Goal: Information Seeking & Learning: Learn about a topic

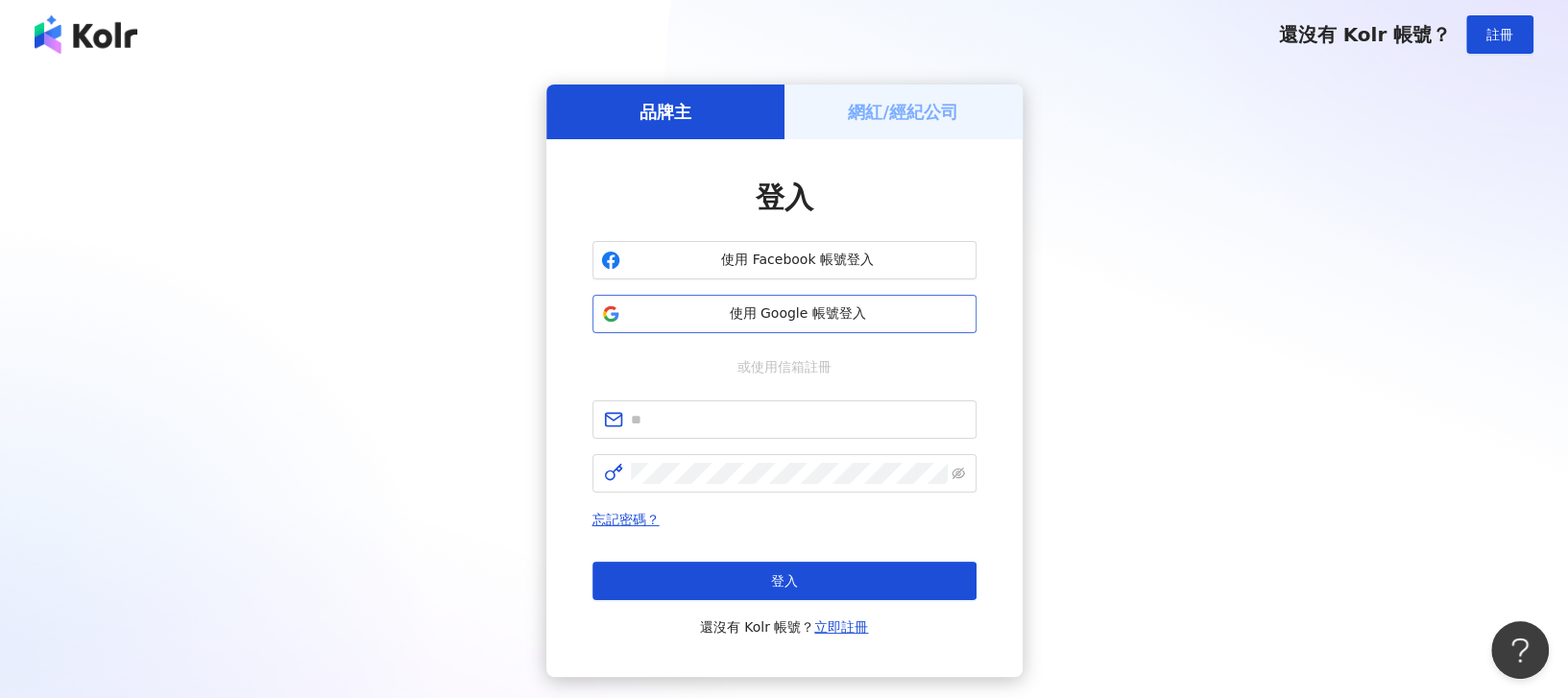
click at [765, 310] on span "使用 Google 帳號登入" at bounding box center [797, 313] width 340 height 19
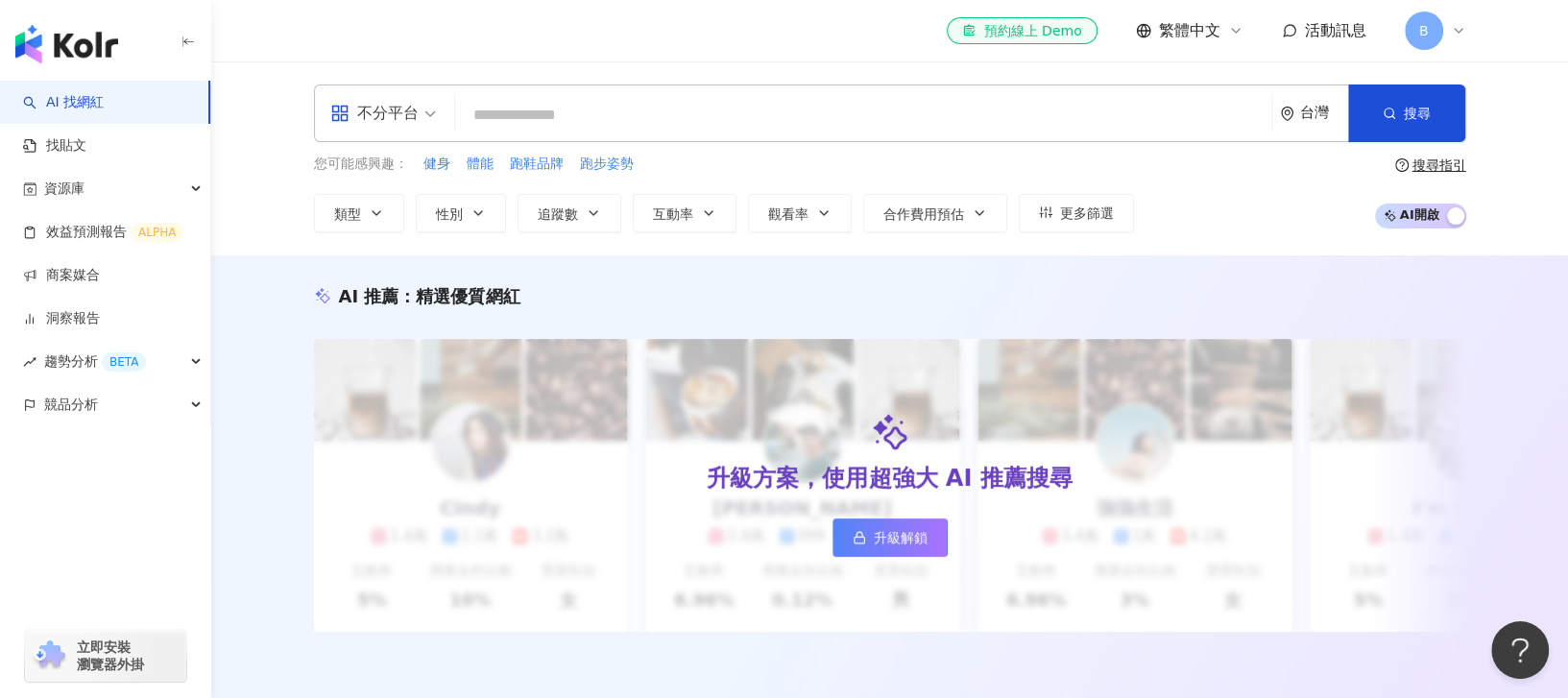
click at [712, 125] on input "search" at bounding box center [863, 115] width 801 height 37
paste input "**********"
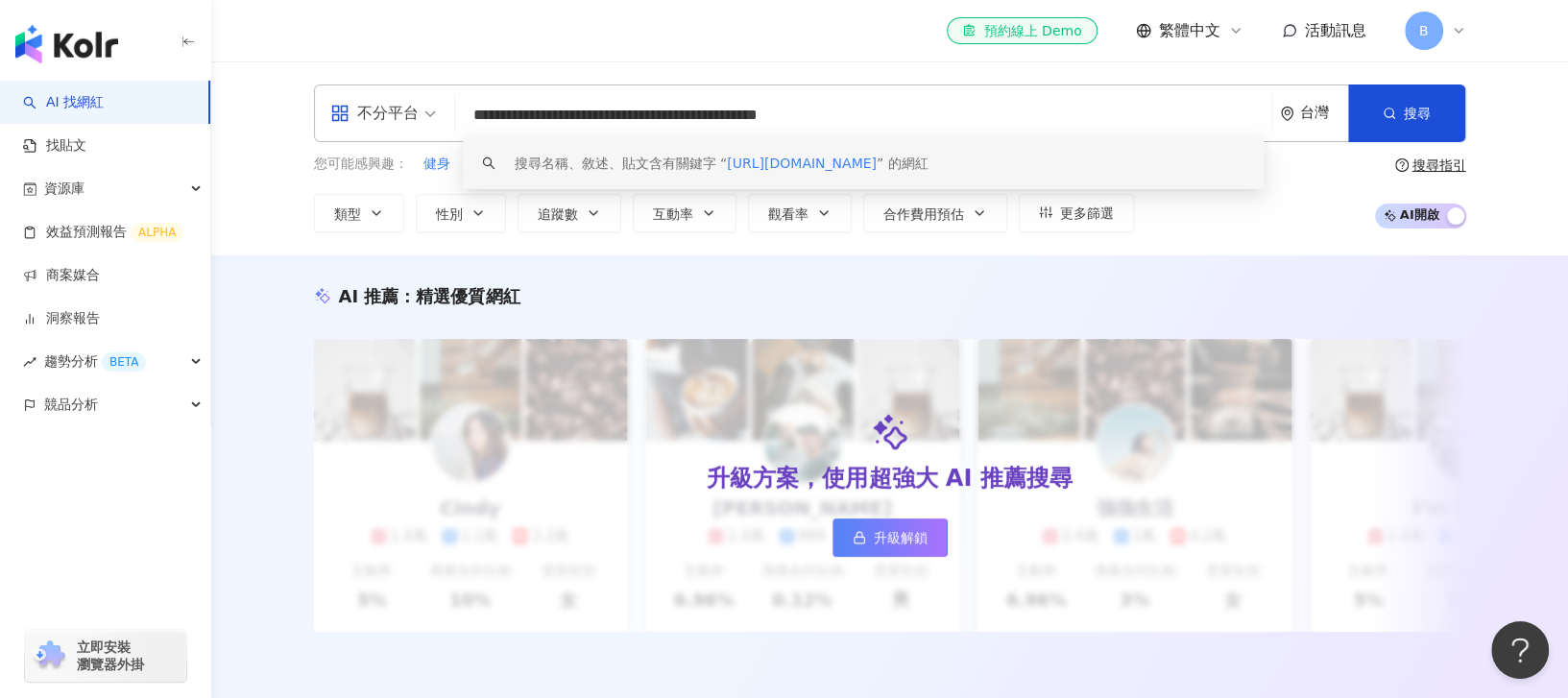
click at [877, 168] on span "https://www.instagram.com/volvo_lovelife12/reels/" at bounding box center [802, 164] width 150 height 16
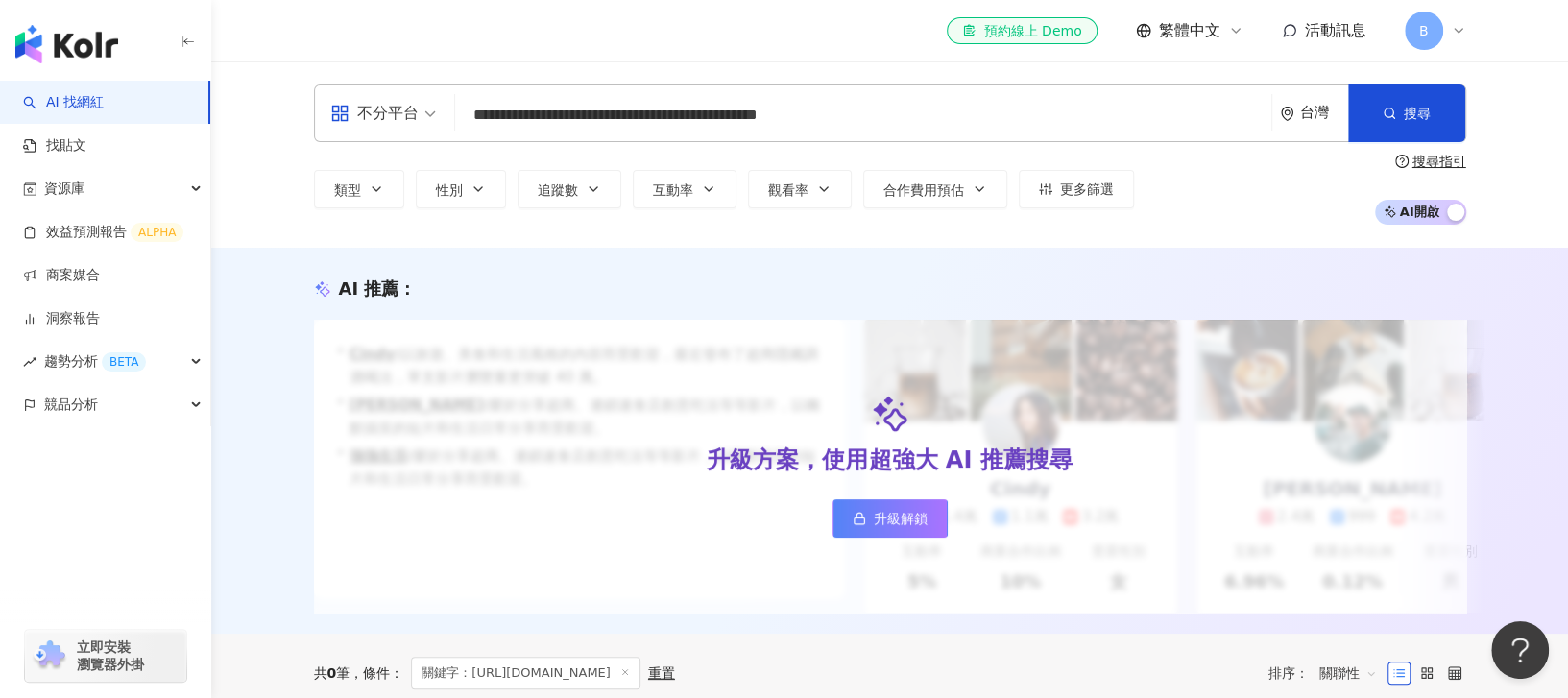
type input "**********"
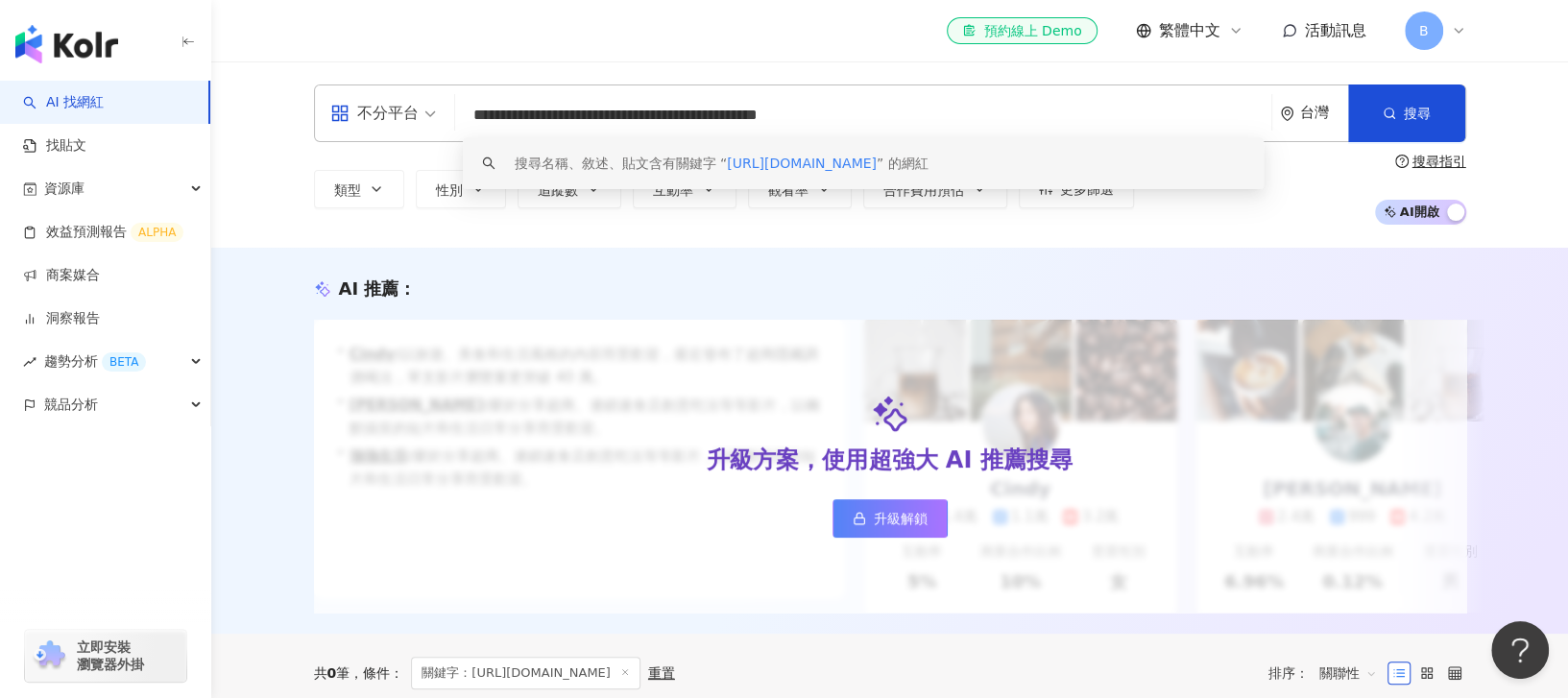
drag, startPoint x: 870, startPoint y: 111, endPoint x: 211, endPoint y: 101, distance: 659.1
click at [211, 101] on div "**********" at bounding box center [889, 154] width 1357 height 187
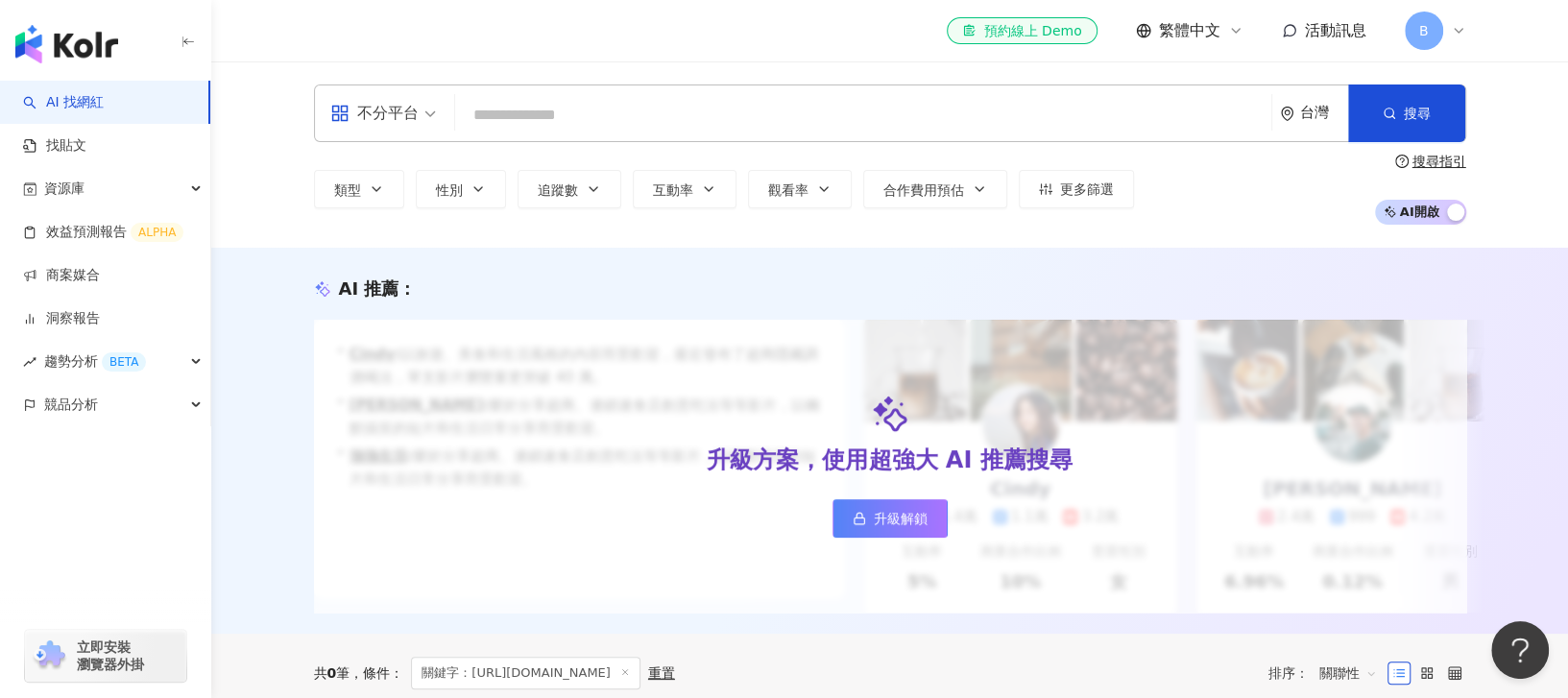
paste input "**********"
type input "**********"
click at [1378, 119] on button "搜尋" at bounding box center [1406, 114] width 117 height 57
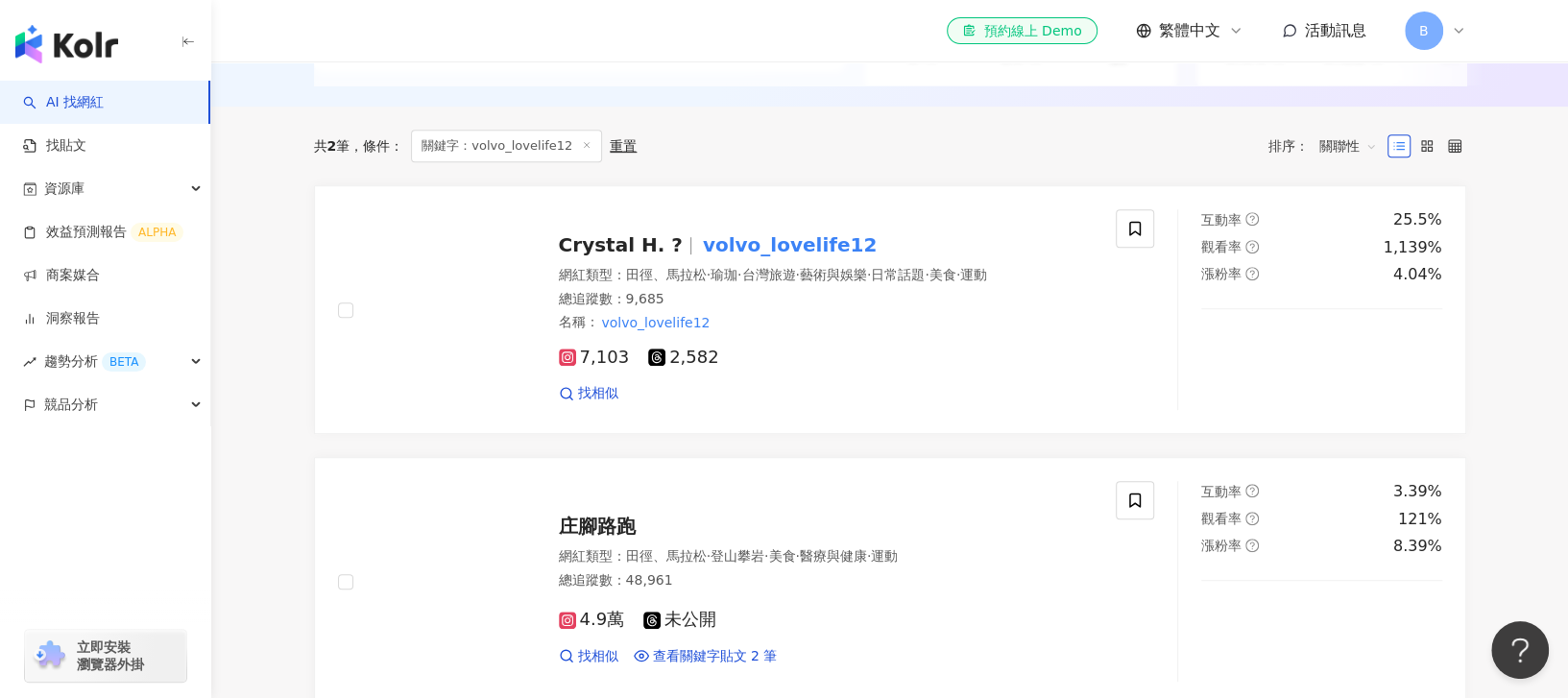
scroll to position [512, 0]
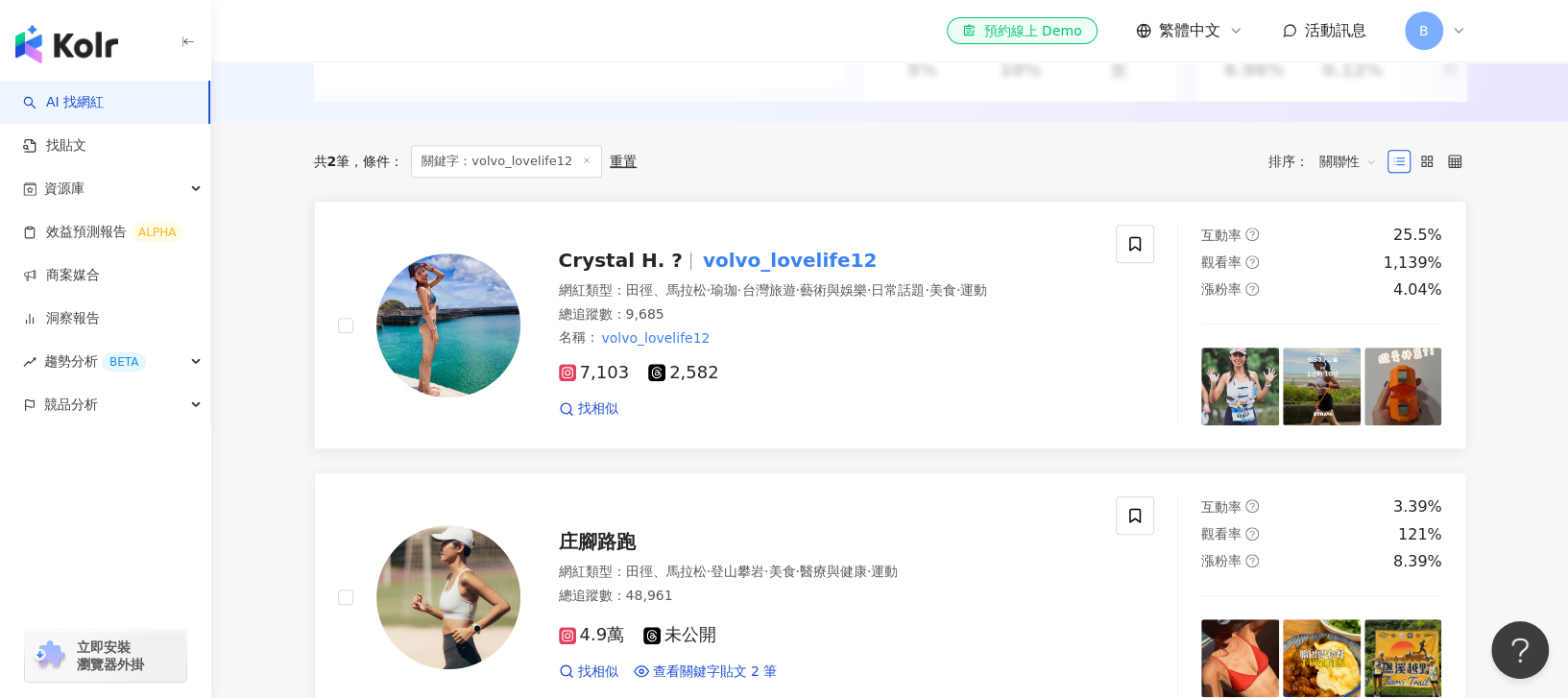
click at [621, 271] on span "Crystal H. ?" at bounding box center [621, 260] width 124 height 23
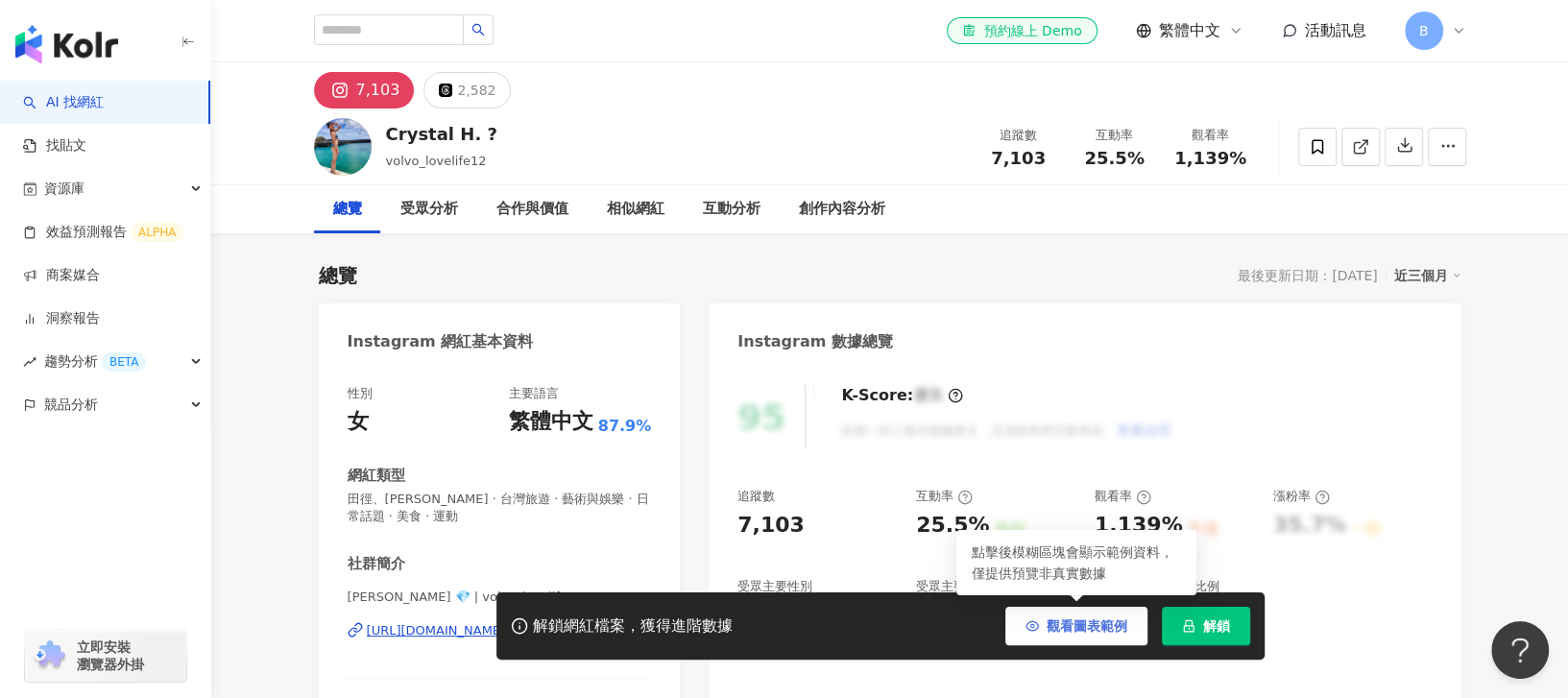
click at [1069, 629] on span "觀看圖表範例" at bounding box center [1087, 627] width 81 height 16
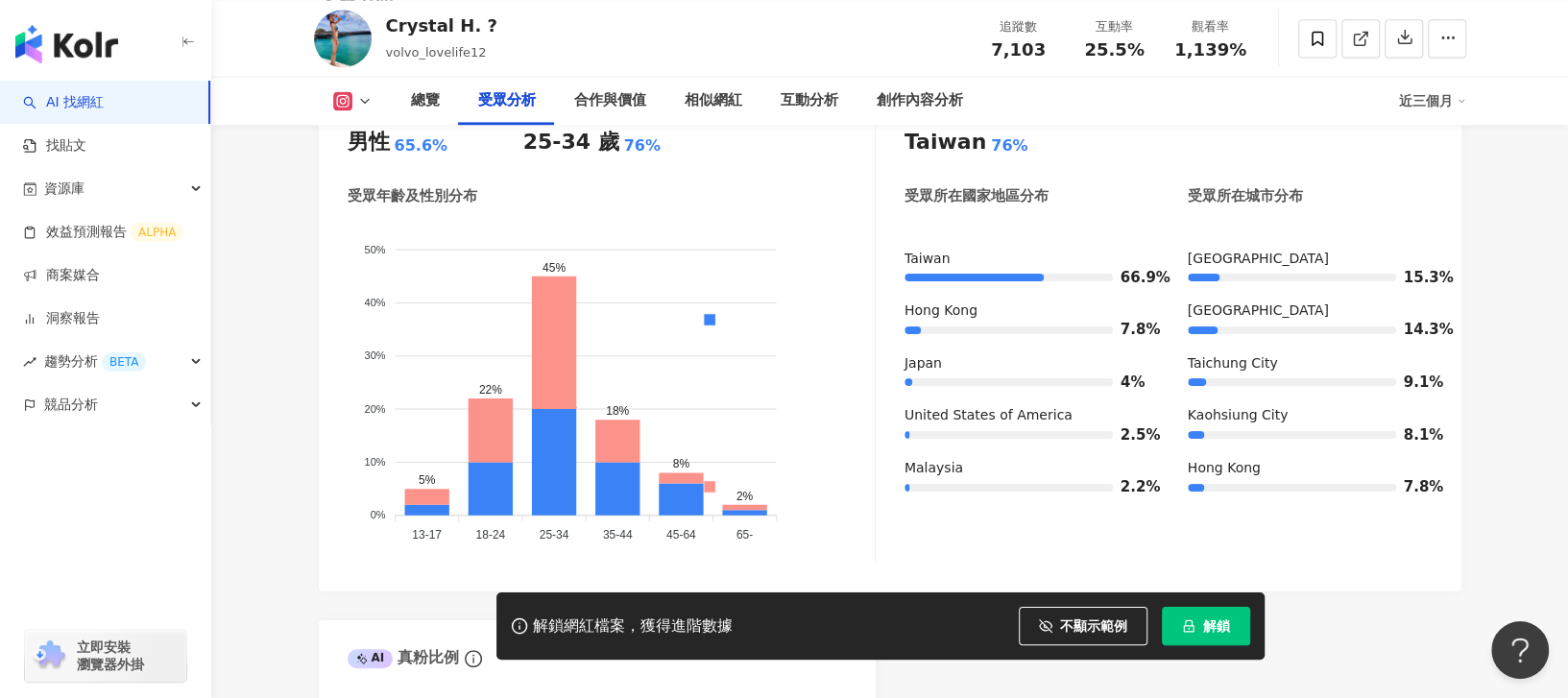
scroll to position [1793, 0]
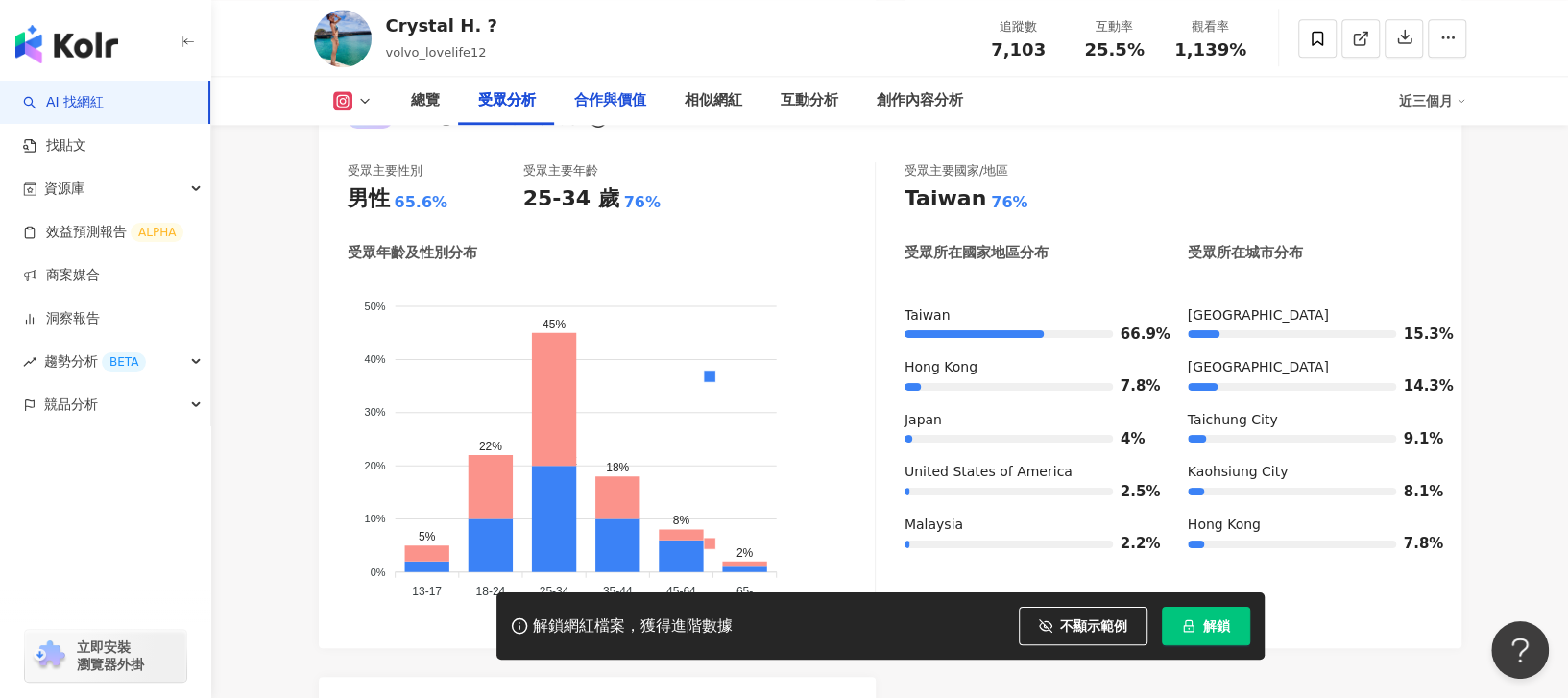
click at [630, 98] on div "合作與價值" at bounding box center [610, 101] width 72 height 23
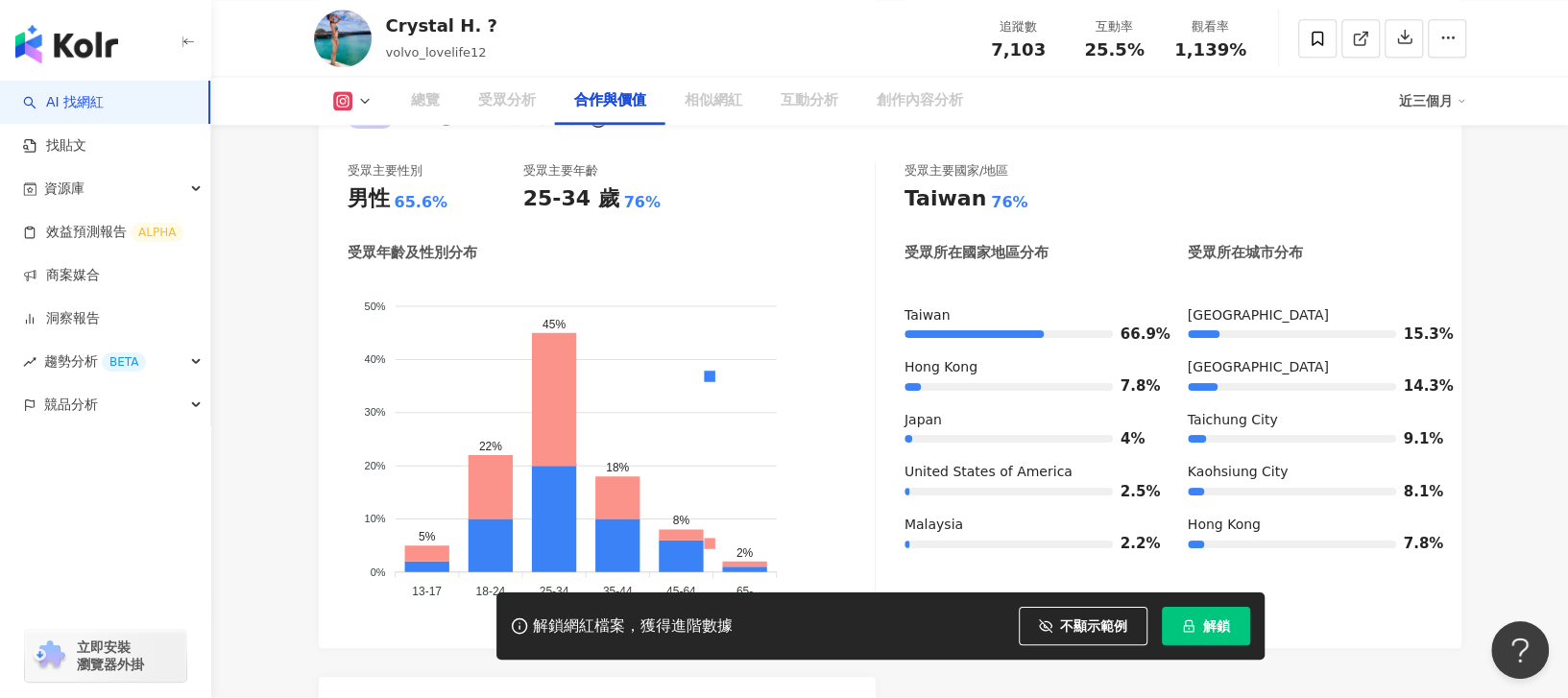
scroll to position [2619, 0]
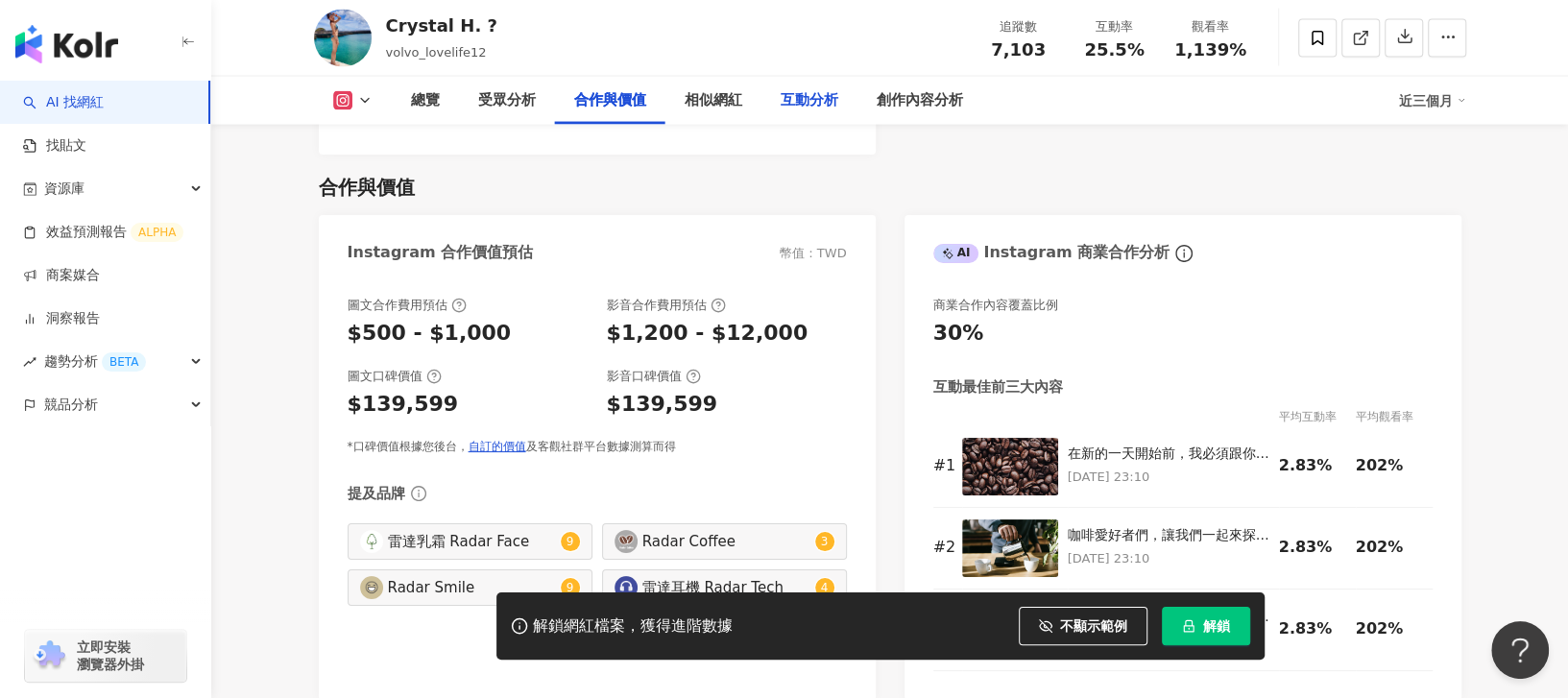
click at [795, 104] on div "互動分析" at bounding box center [809, 101] width 57 height 23
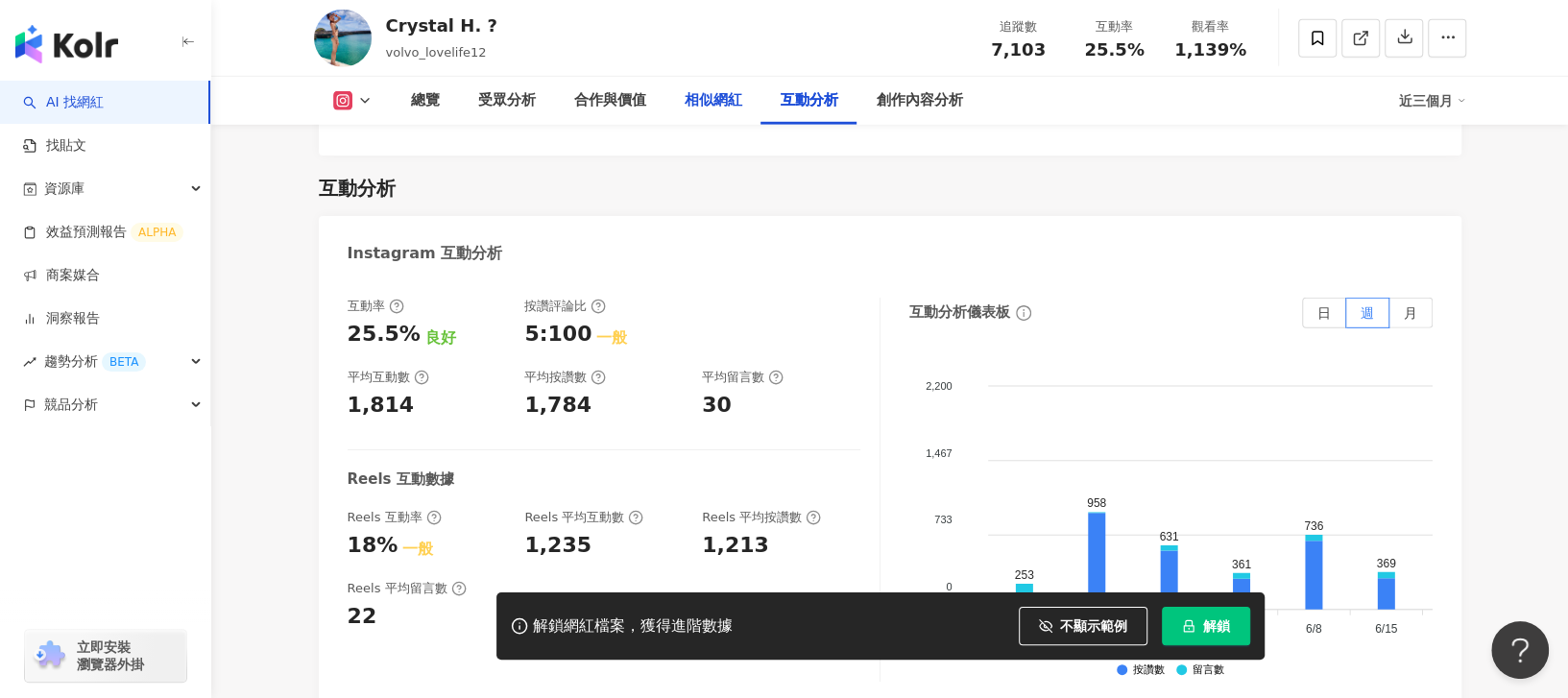
click at [711, 99] on div "相似網紅" at bounding box center [713, 101] width 57 height 23
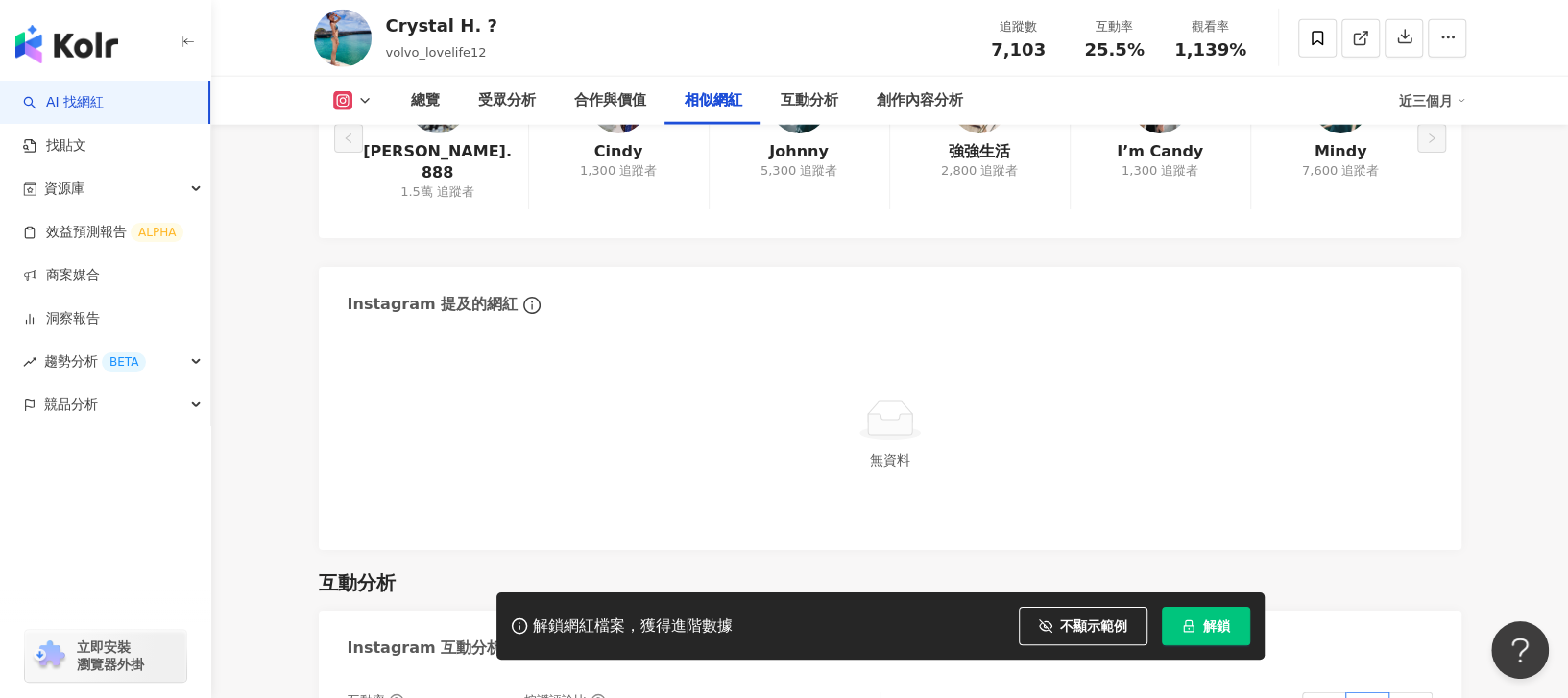
scroll to position [3164, 0]
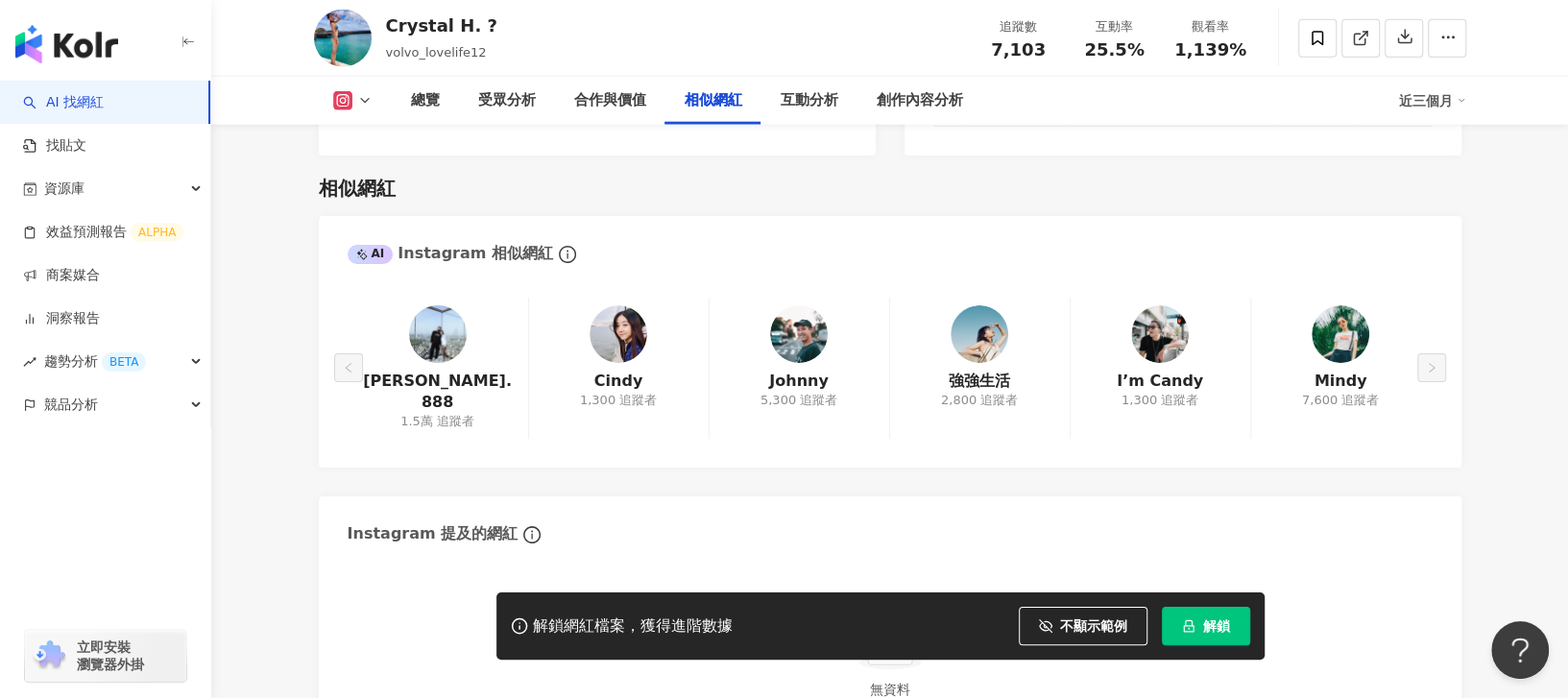
click at [1354, 309] on div "debbie_hate_rain.888 1.5萬 追蹤者 Cindy 1,300 追蹤者 Johnny 5,300 追蹤者 強強生活 2,800 追蹤者 I…" at bounding box center [890, 368] width 1085 height 141
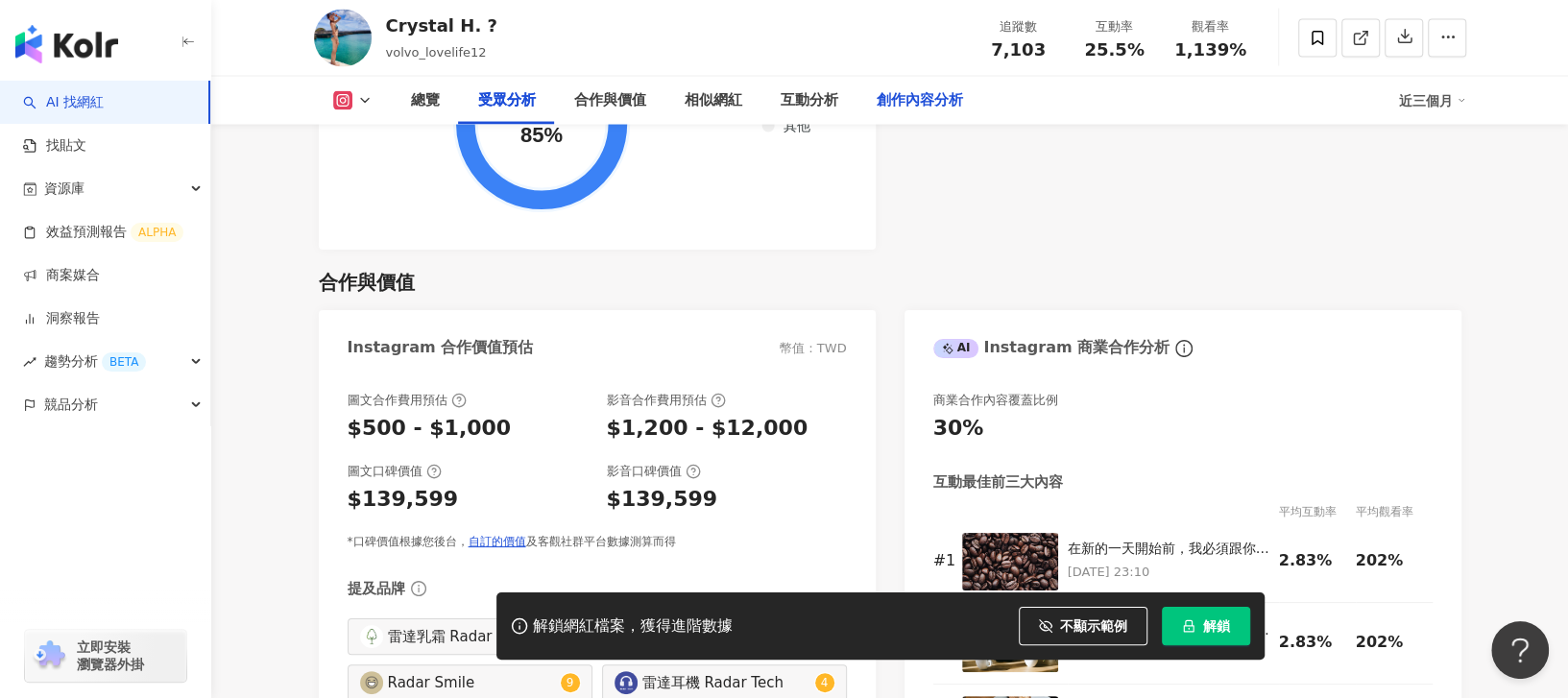
click at [919, 98] on div "創作內容分析" at bounding box center [921, 101] width 87 height 23
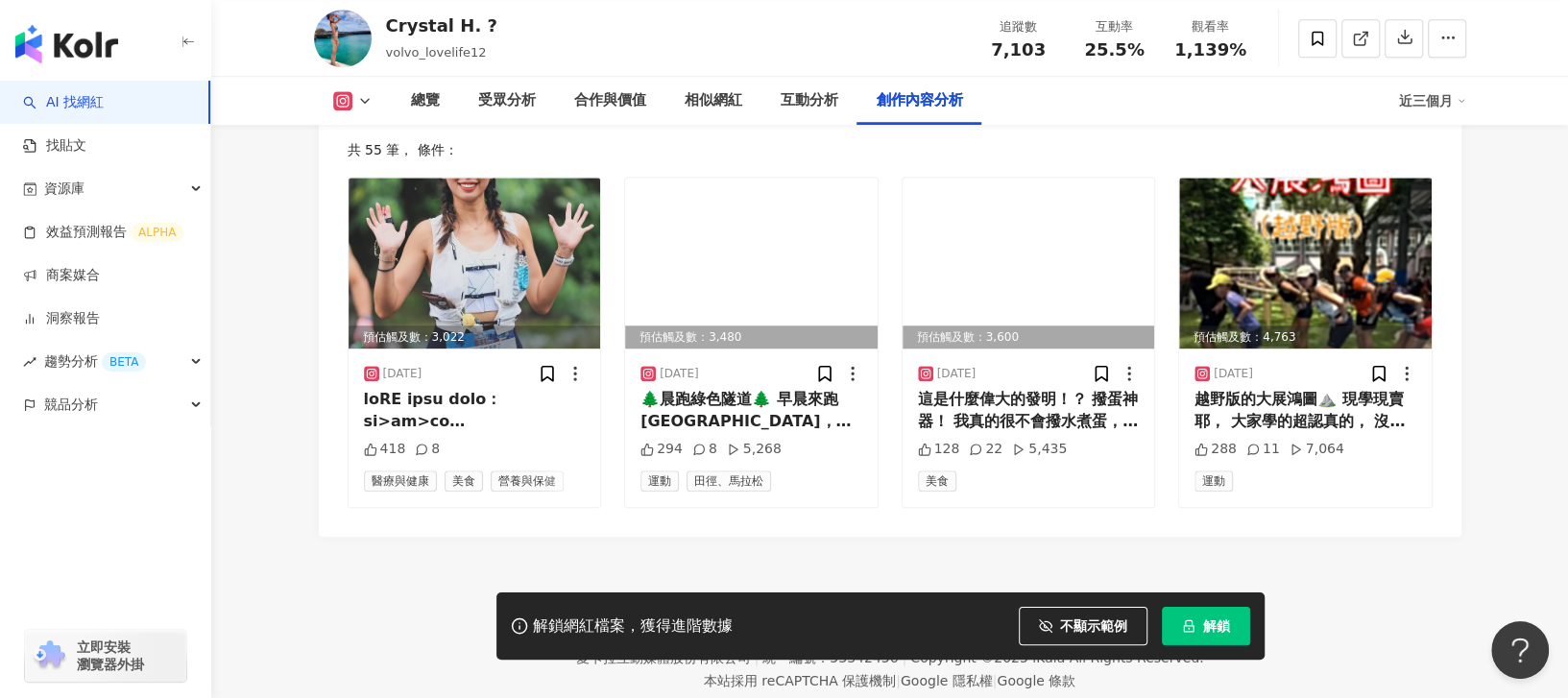
scroll to position [6081, 0]
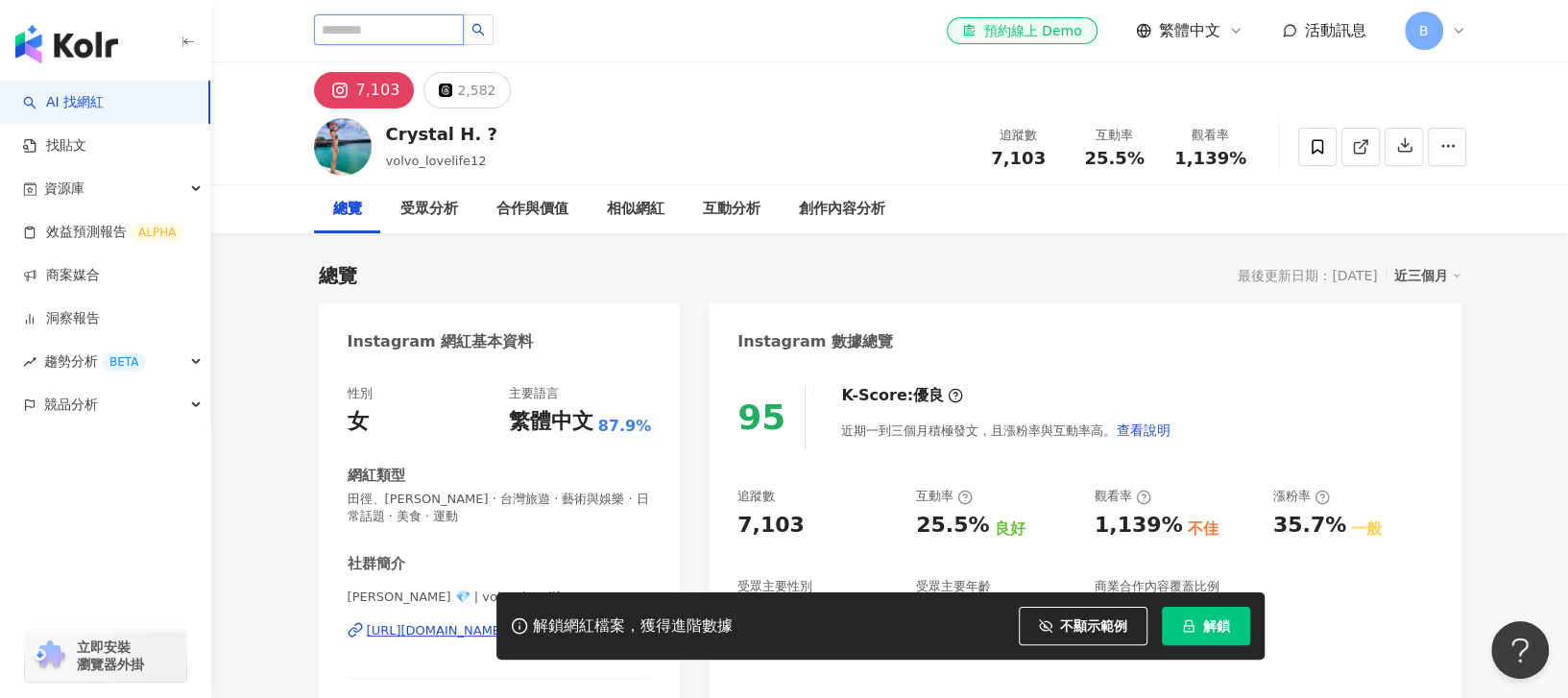
click at [392, 36] on input "search" at bounding box center [389, 30] width 150 height 31
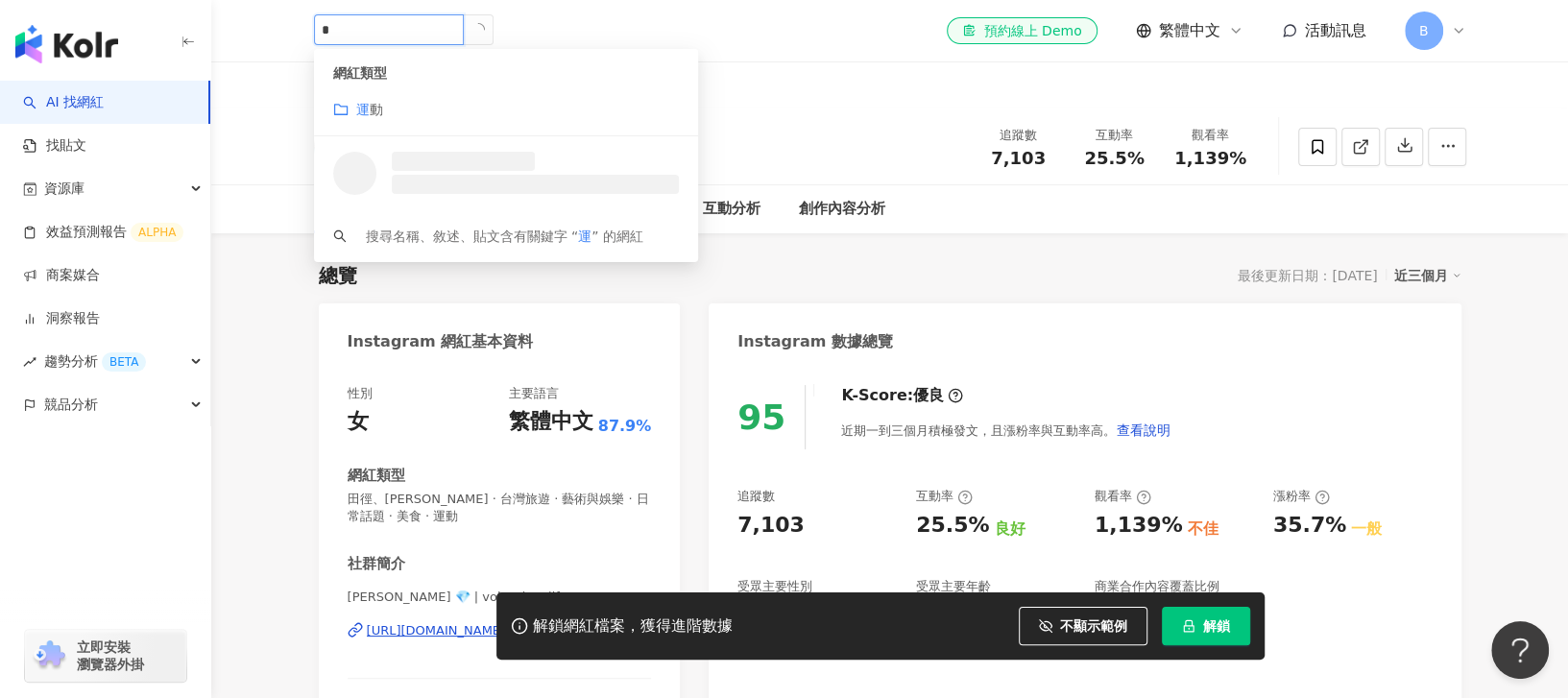
type input "**"
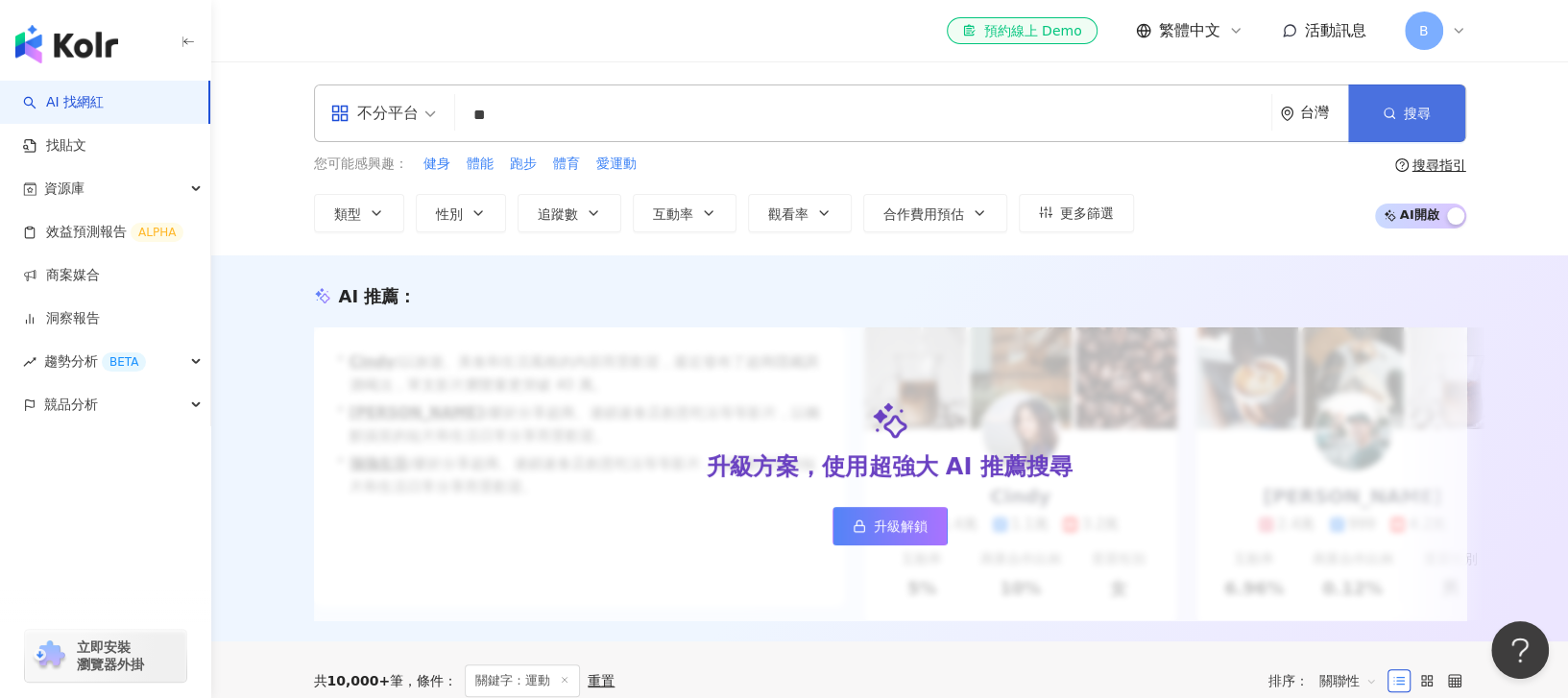
click at [1404, 120] on span "搜尋" at bounding box center [1417, 114] width 27 height 16
click at [377, 216] on icon "button" at bounding box center [377, 213] width 16 height 16
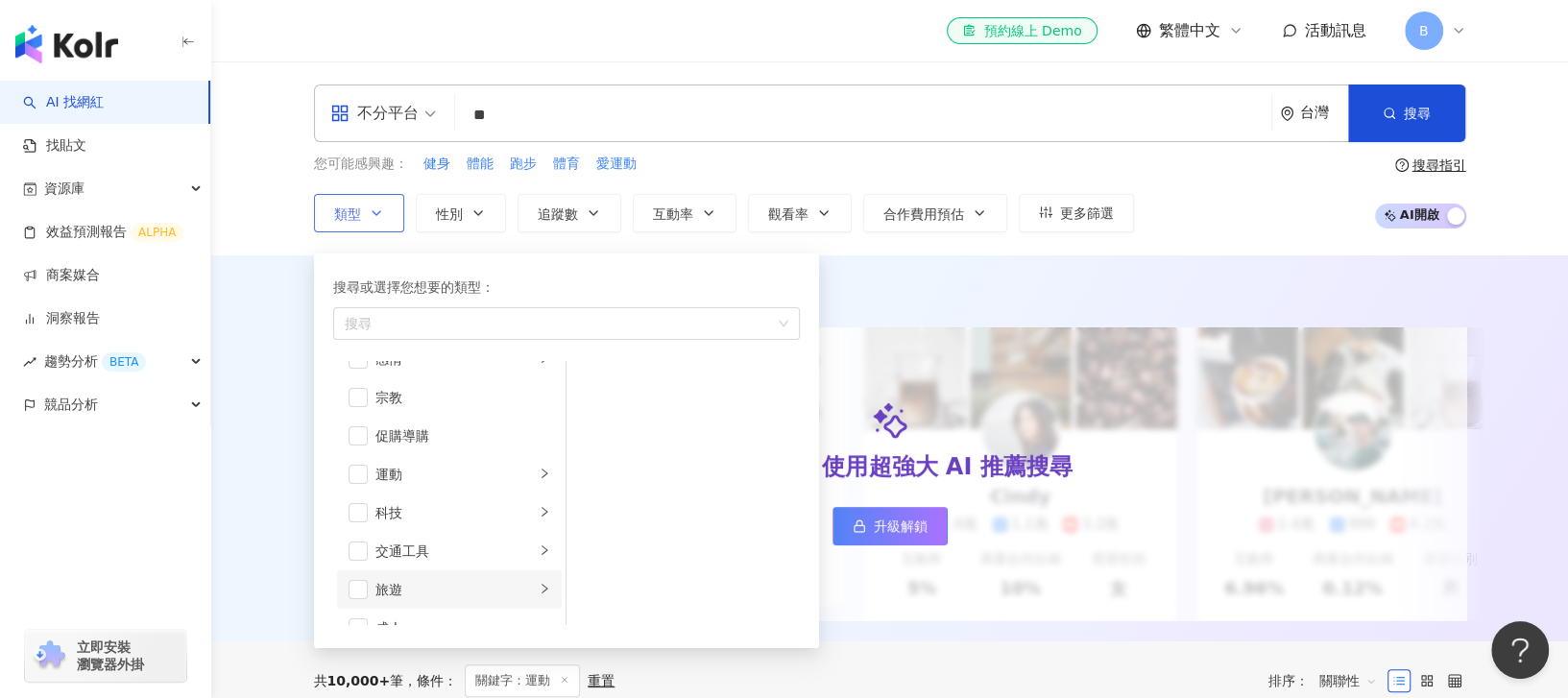
scroll to position [664, 0]
click at [351, 445] on span "button" at bounding box center [357, 449] width 19 height 19
click at [518, 445] on li "運動" at bounding box center [450, 449] width 225 height 39
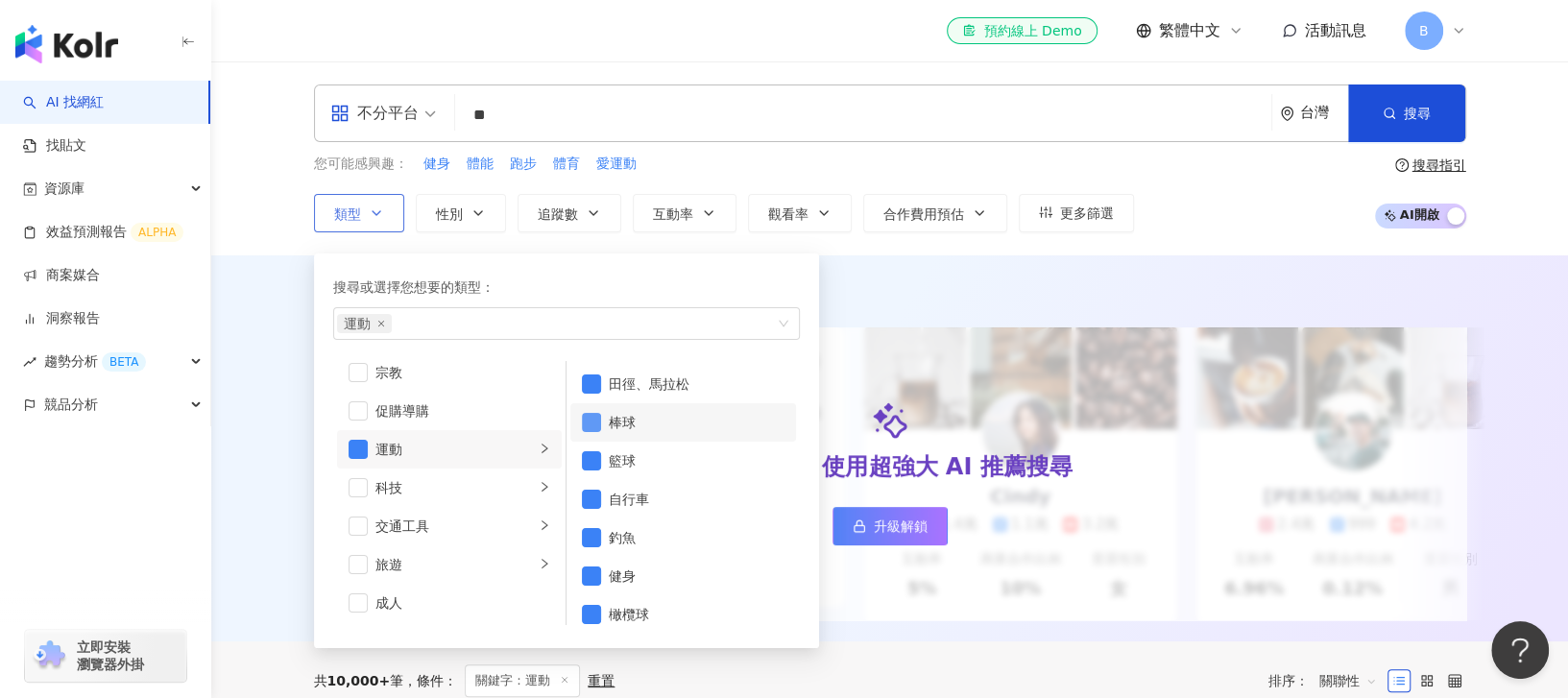
click at [596, 420] on span "button" at bounding box center [591, 422] width 19 height 19
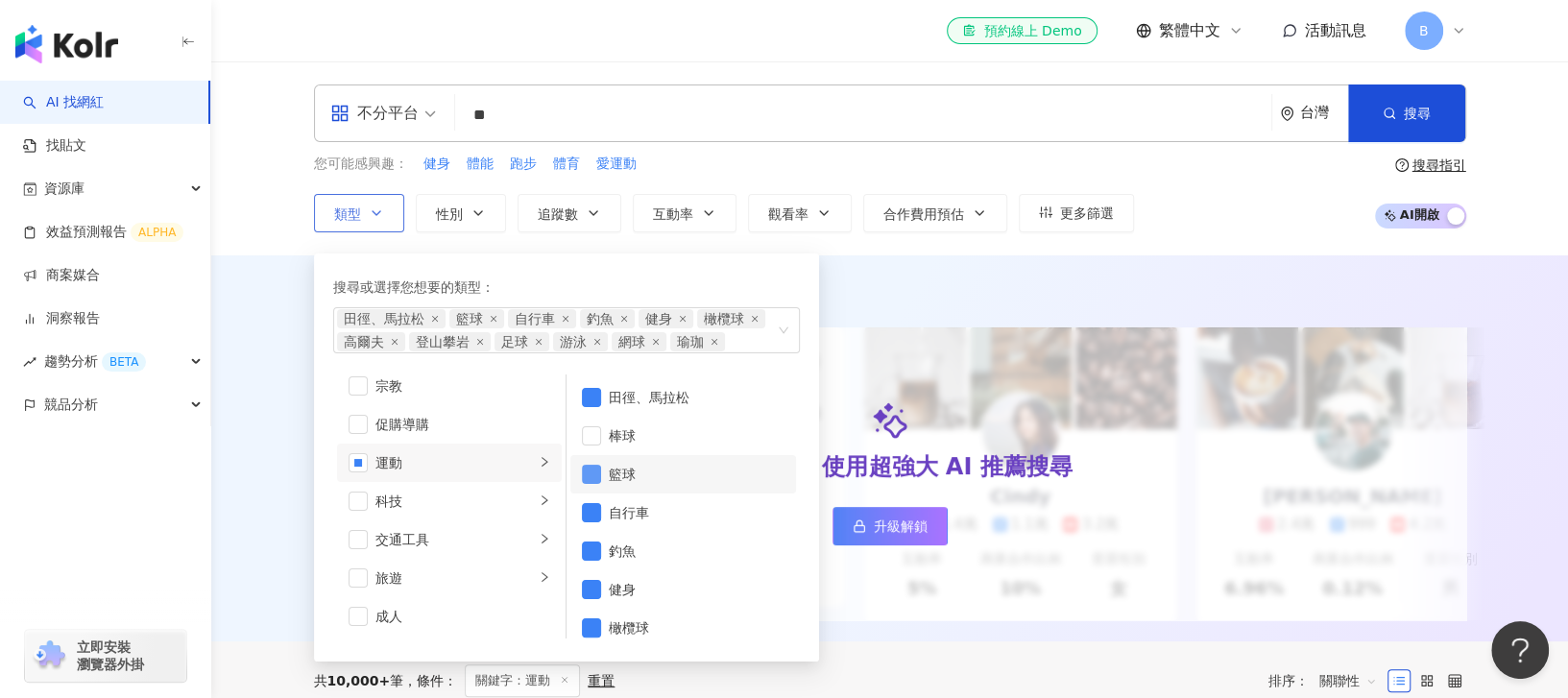
click at [596, 481] on span "button" at bounding box center [591, 474] width 19 height 19
click at [596, 511] on span "button" at bounding box center [591, 512] width 19 height 19
click at [594, 546] on span "button" at bounding box center [591, 551] width 19 height 19
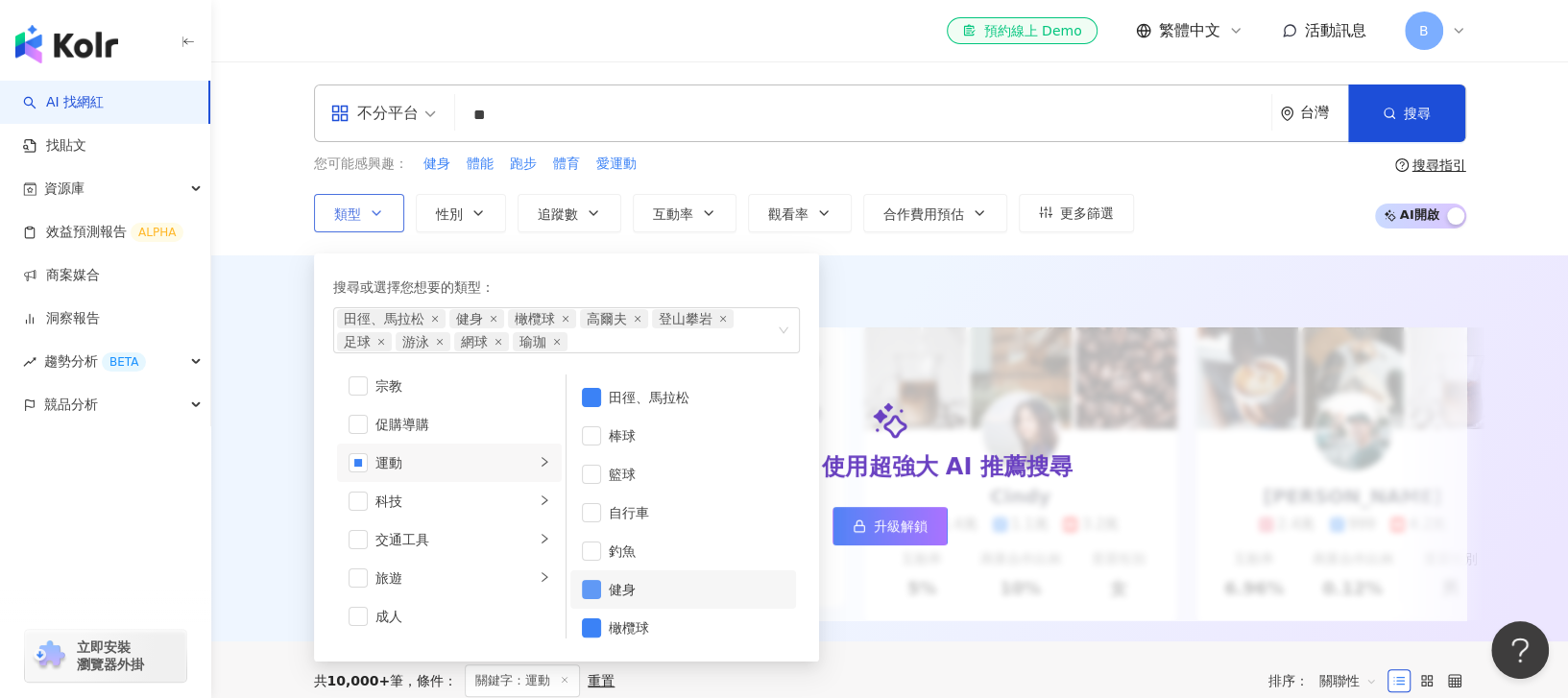
click at [587, 590] on span "button" at bounding box center [591, 589] width 19 height 19
click at [586, 635] on span "button" at bounding box center [591, 628] width 19 height 19
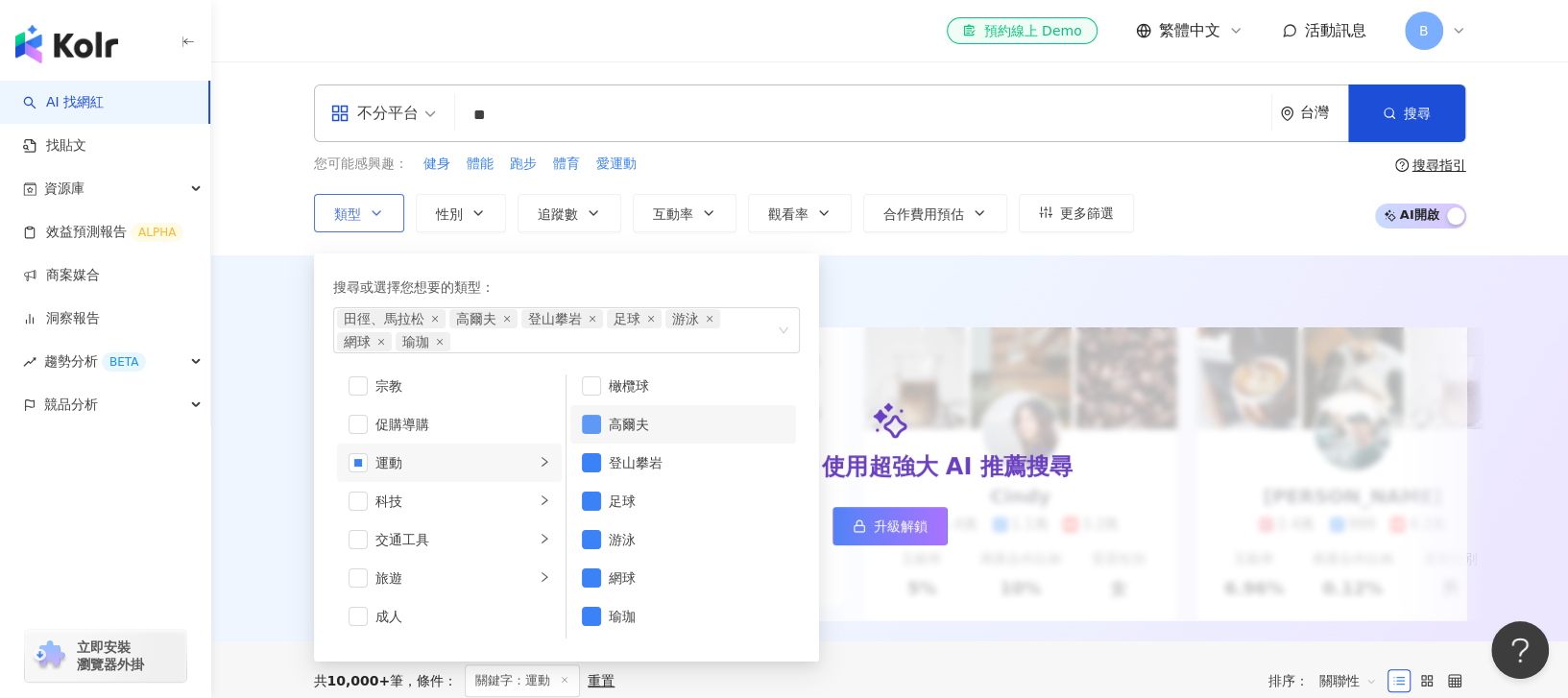
click at [590, 422] on span "button" at bounding box center [591, 424] width 19 height 19
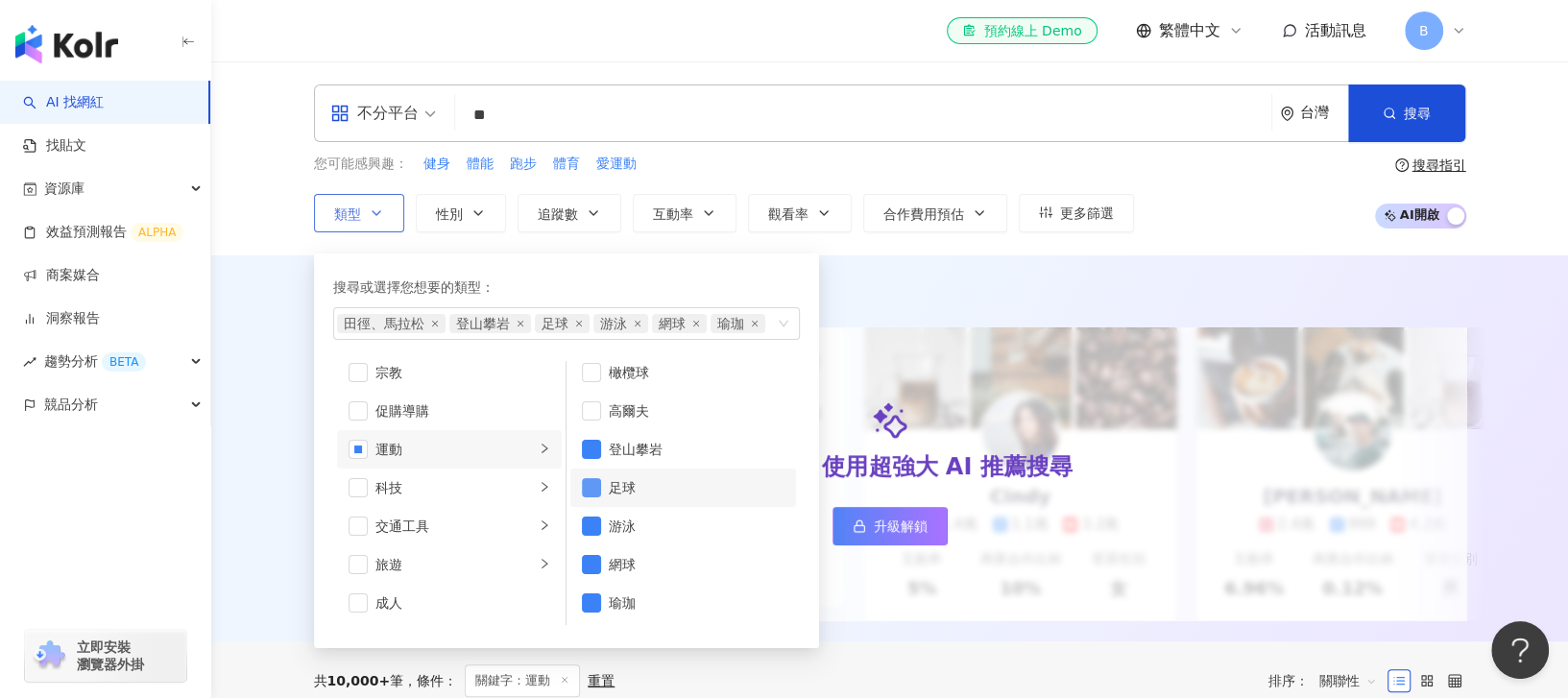
click at [590, 487] on span "button" at bounding box center [591, 488] width 19 height 19
click at [590, 528] on span "button" at bounding box center [591, 526] width 19 height 19
click at [588, 560] on span "button" at bounding box center [591, 564] width 19 height 19
click at [587, 599] on span "button" at bounding box center [591, 602] width 19 height 19
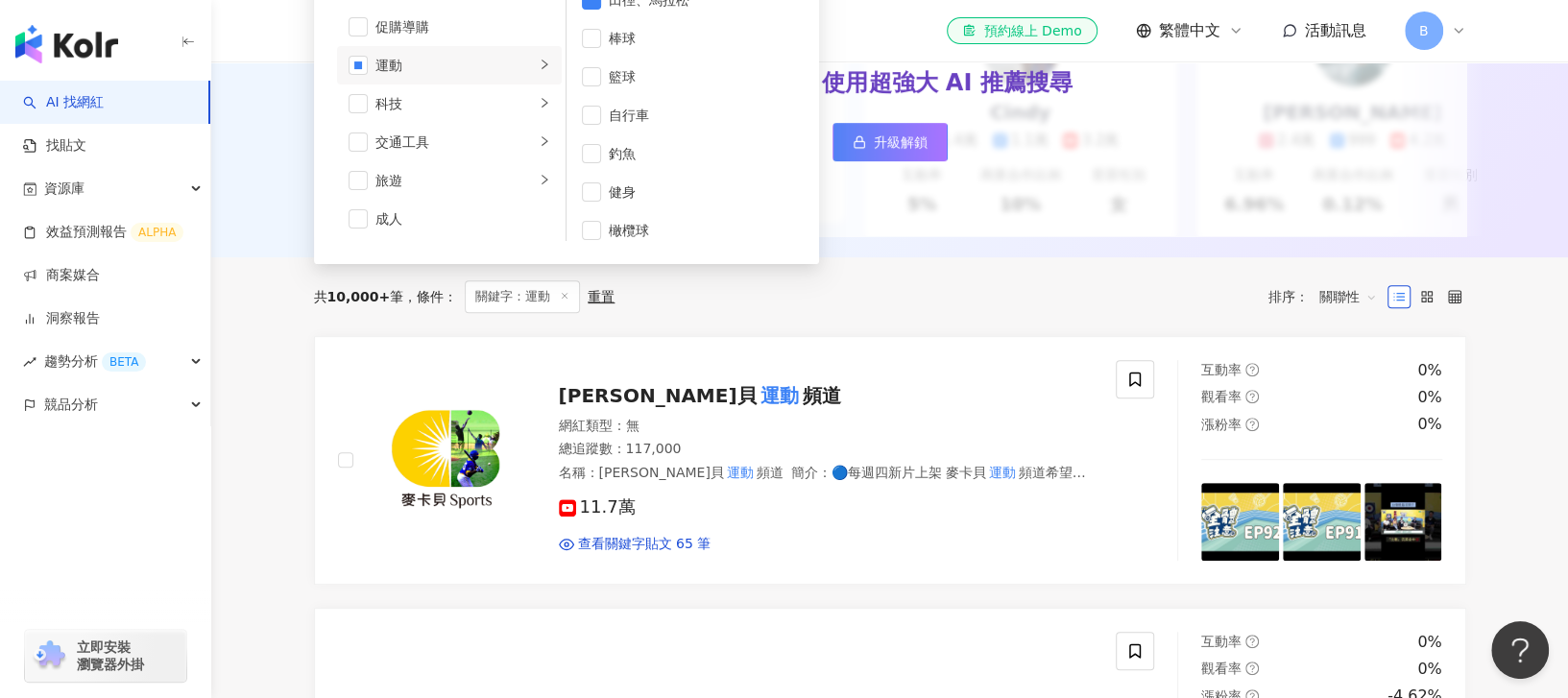
scroll to position [0, 0]
click at [698, 296] on div "共 10,000+ 筆 條件 ： 關鍵字：運動 重置 排序： 關聯性" at bounding box center [890, 297] width 1153 height 79
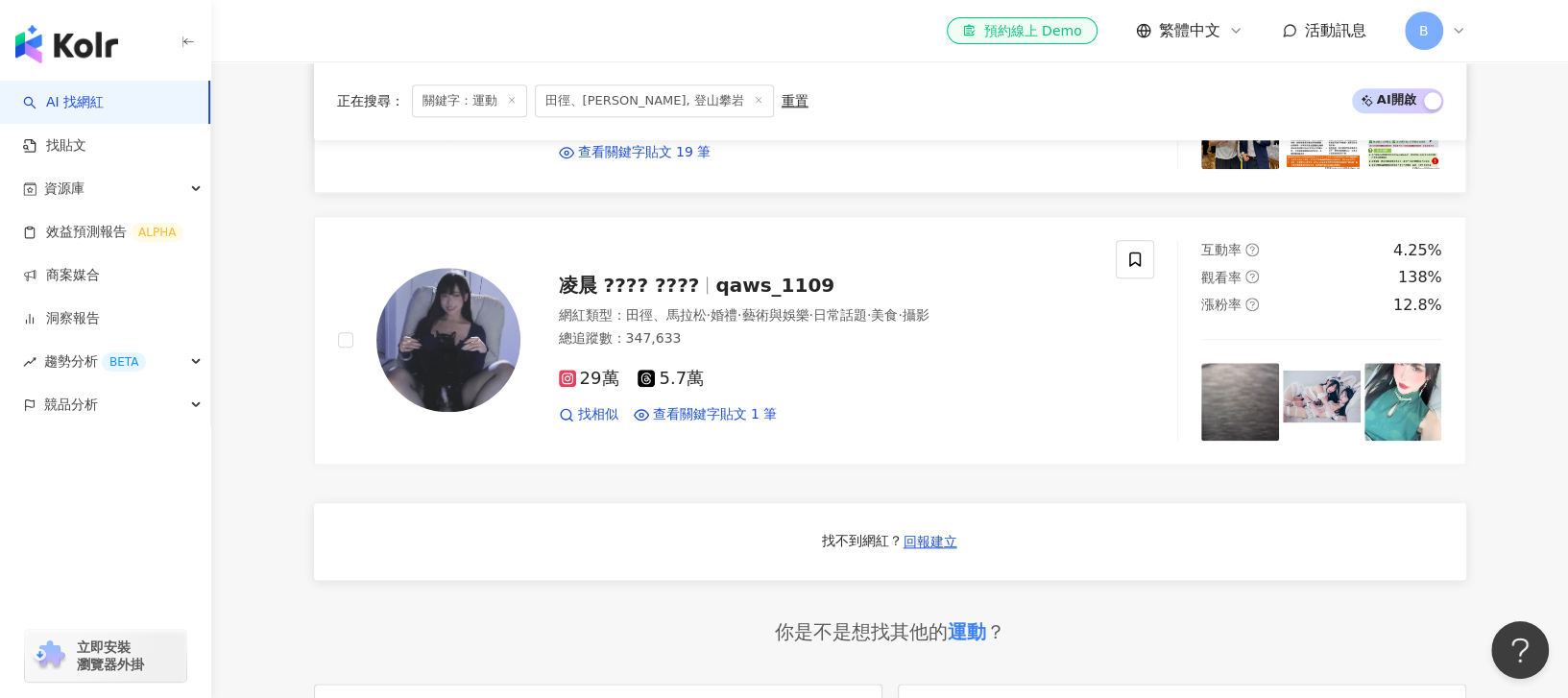
scroll to position [1280, 0]
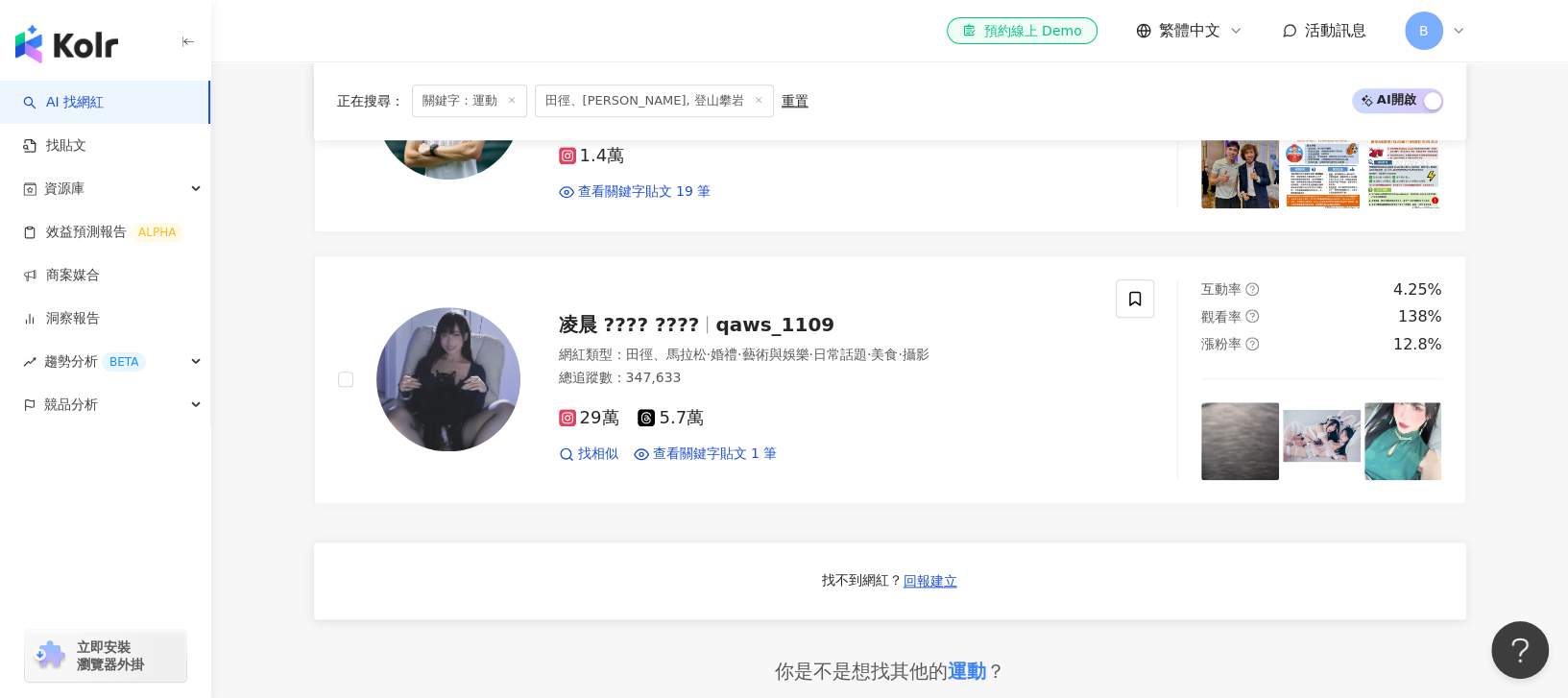
click at [653, 111] on span "田徑、馬拉松, 登山攀岩" at bounding box center [654, 101] width 239 height 33
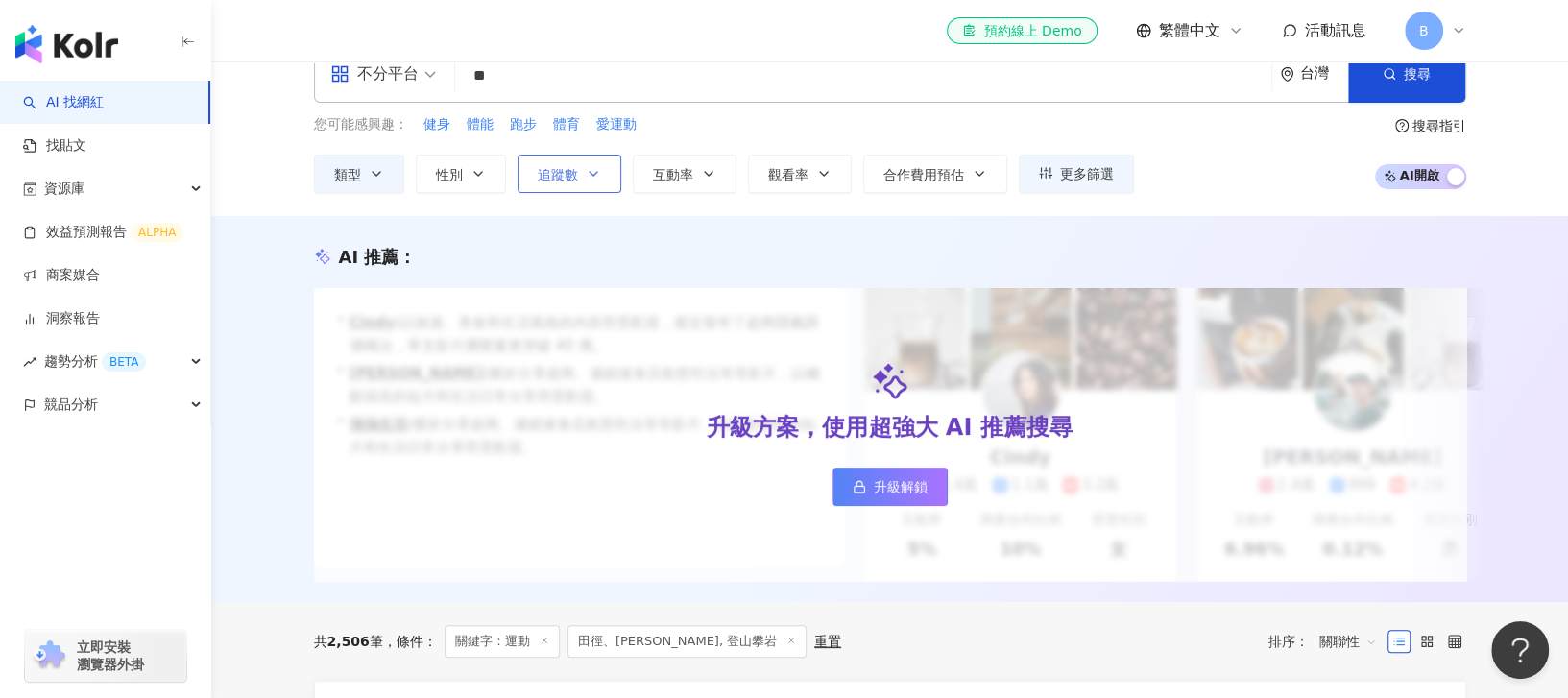
scroll to position [0, 0]
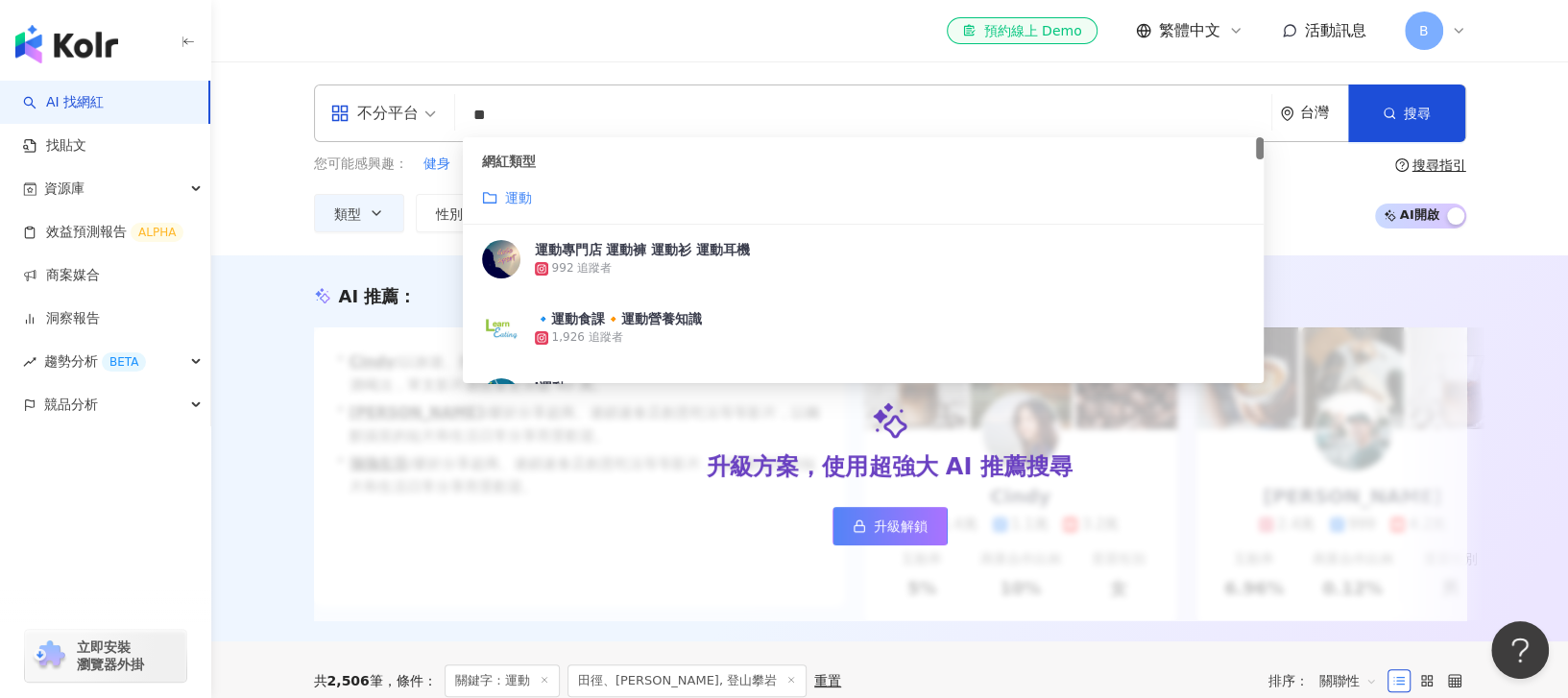
drag, startPoint x: 565, startPoint y: 116, endPoint x: 495, endPoint y: 125, distance: 70.6
click at [495, 125] on input "**" at bounding box center [863, 115] width 801 height 37
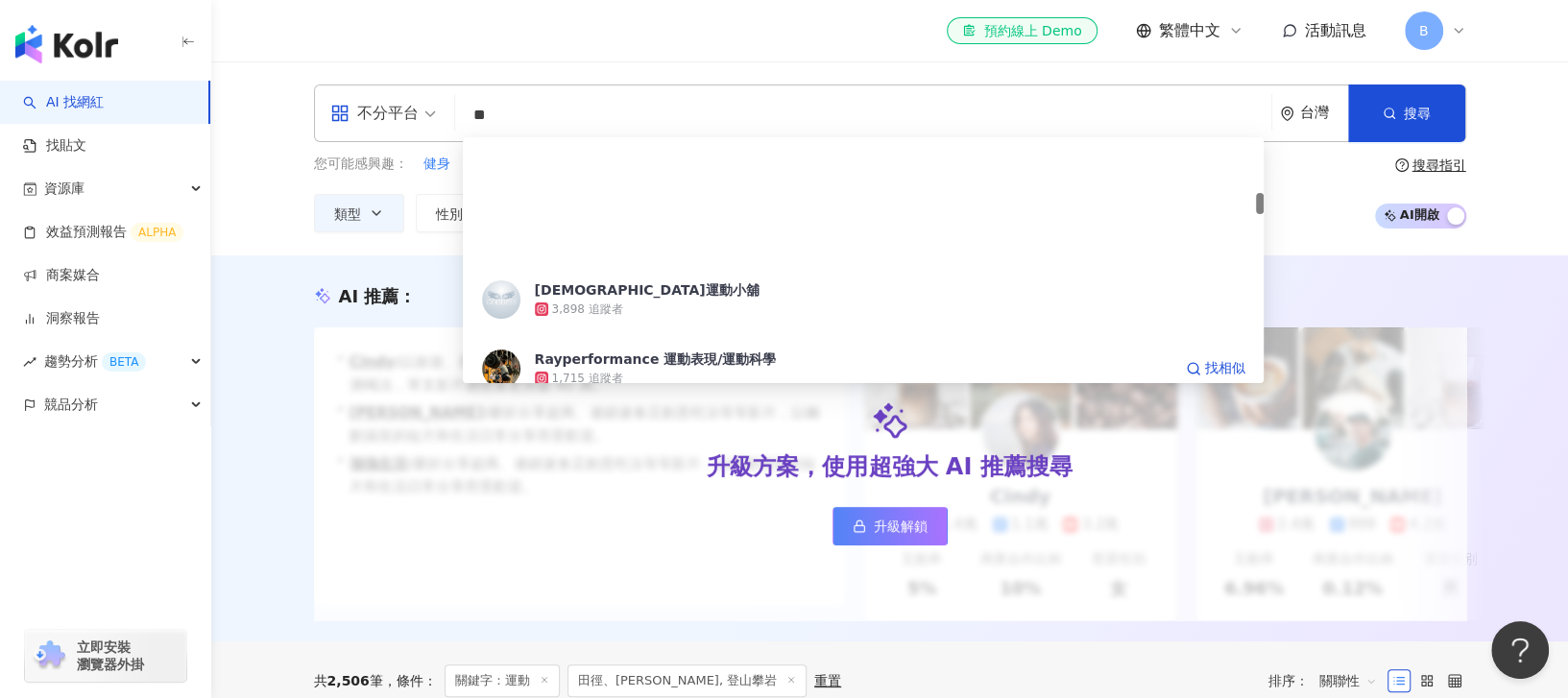
scroll to position [640, 0]
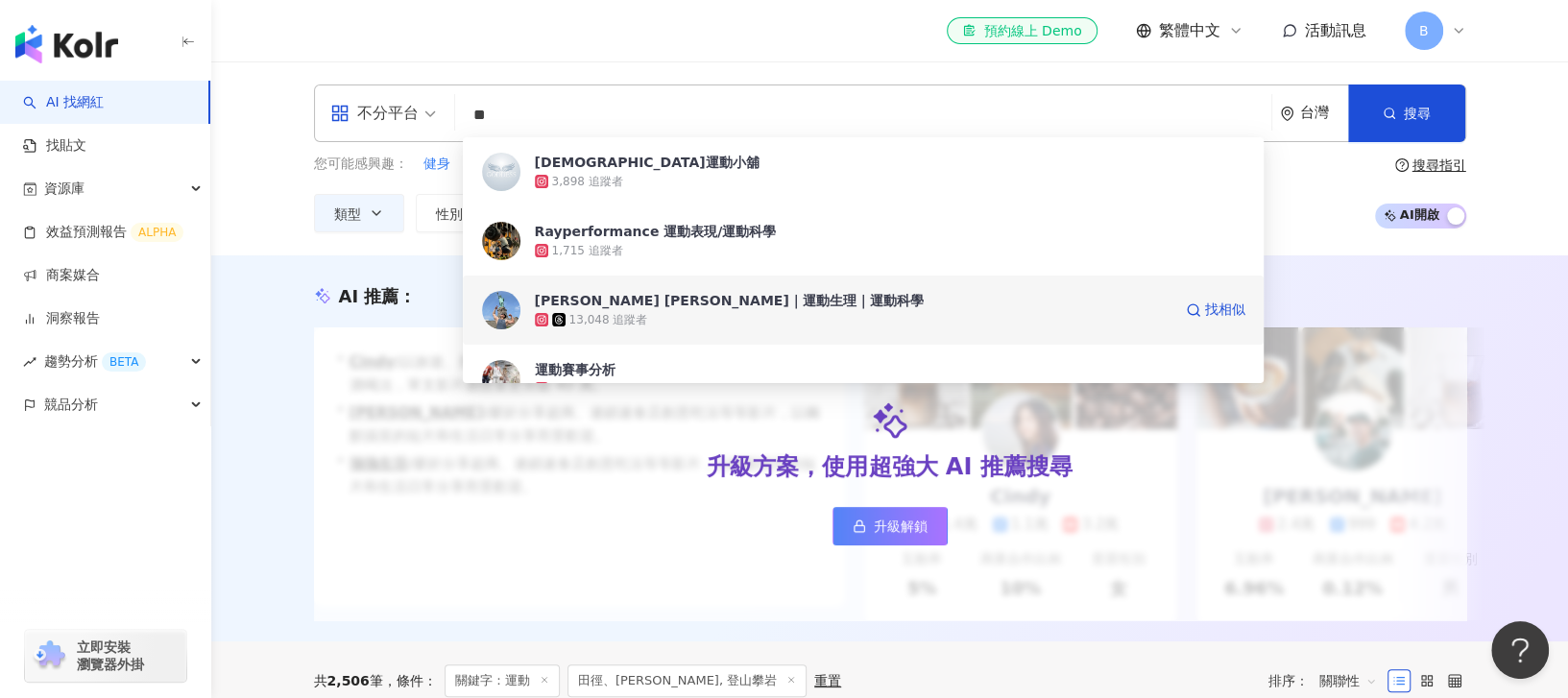
click at [758, 305] on span "Sam Chen｜運動生理｜運動科學" at bounding box center [853, 300] width 636 height 19
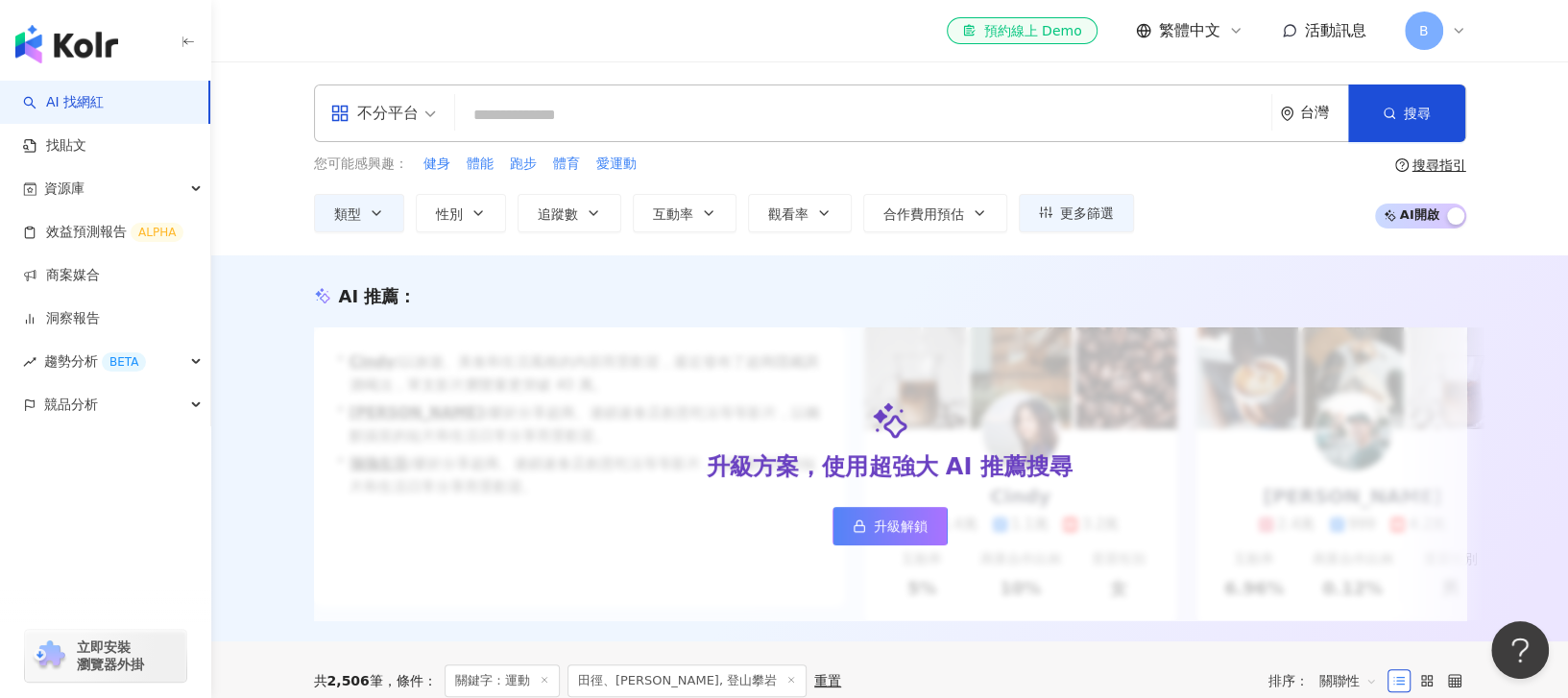
click at [610, 109] on input "search" at bounding box center [863, 115] width 801 height 37
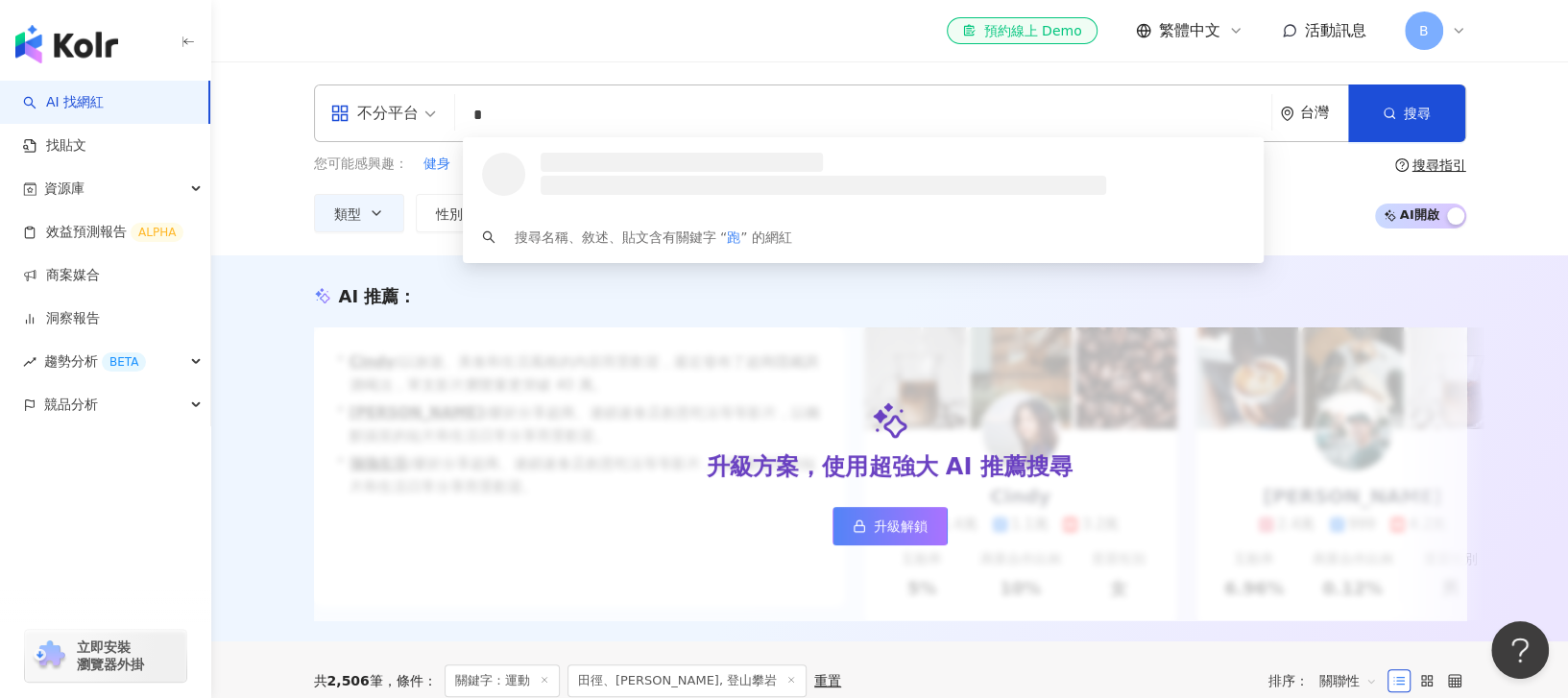
scroll to position [0, 0]
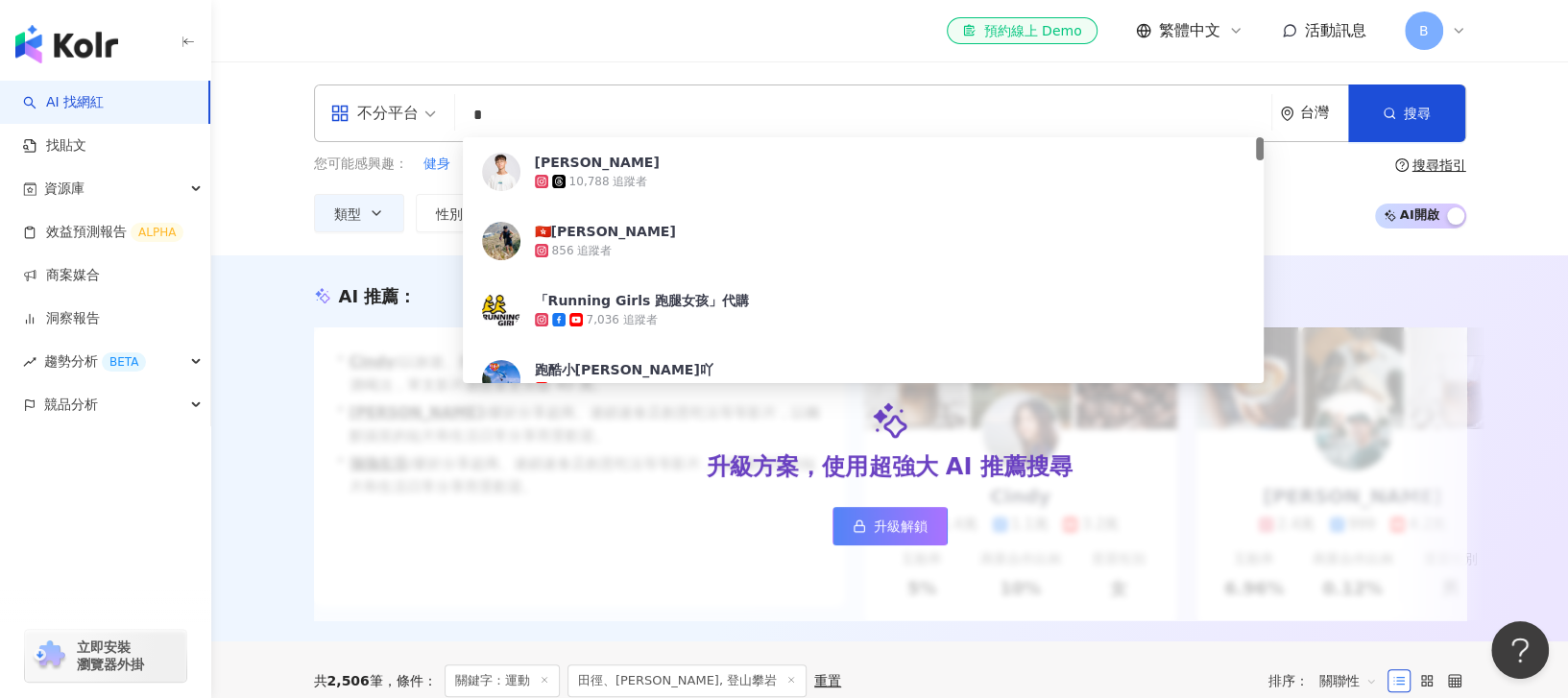
type input "**"
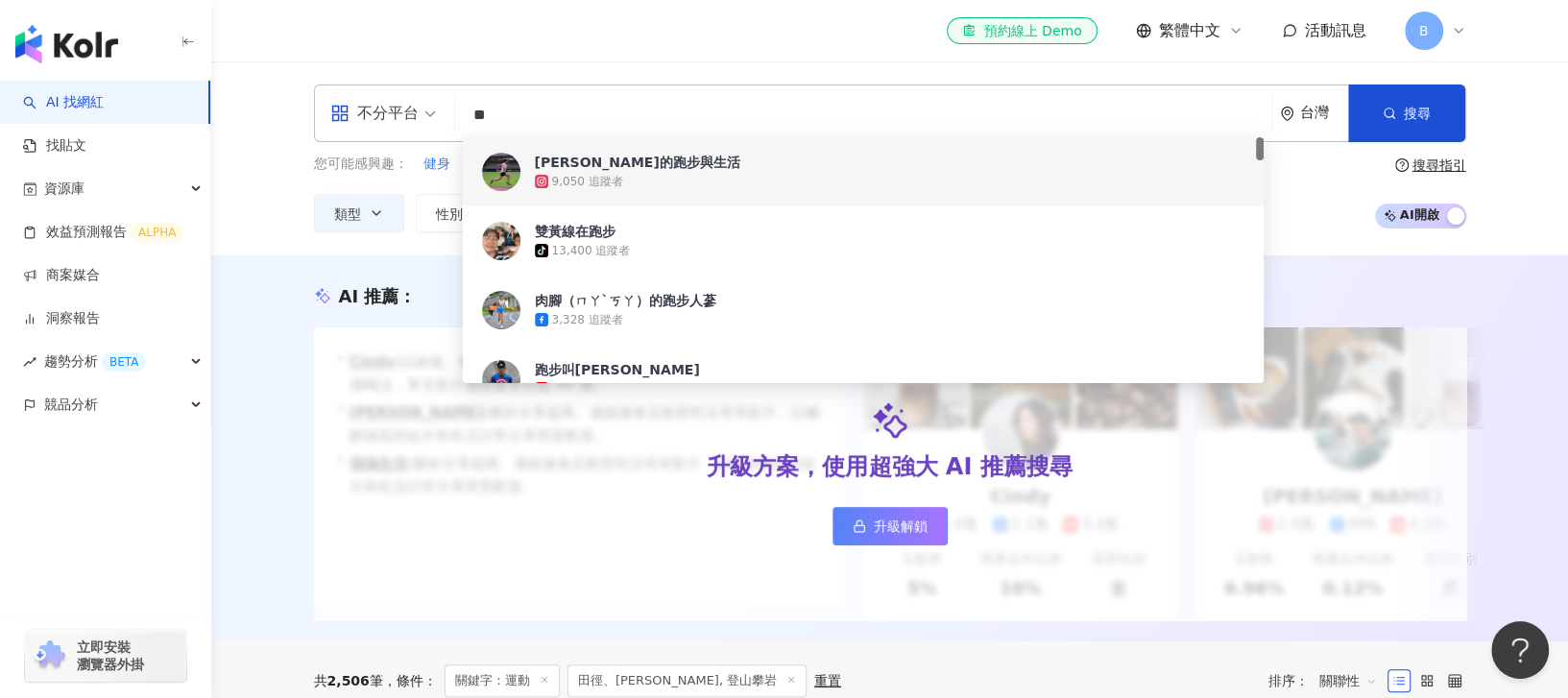
click at [673, 174] on div "9,050 追蹤者" at bounding box center [890, 181] width 710 height 19
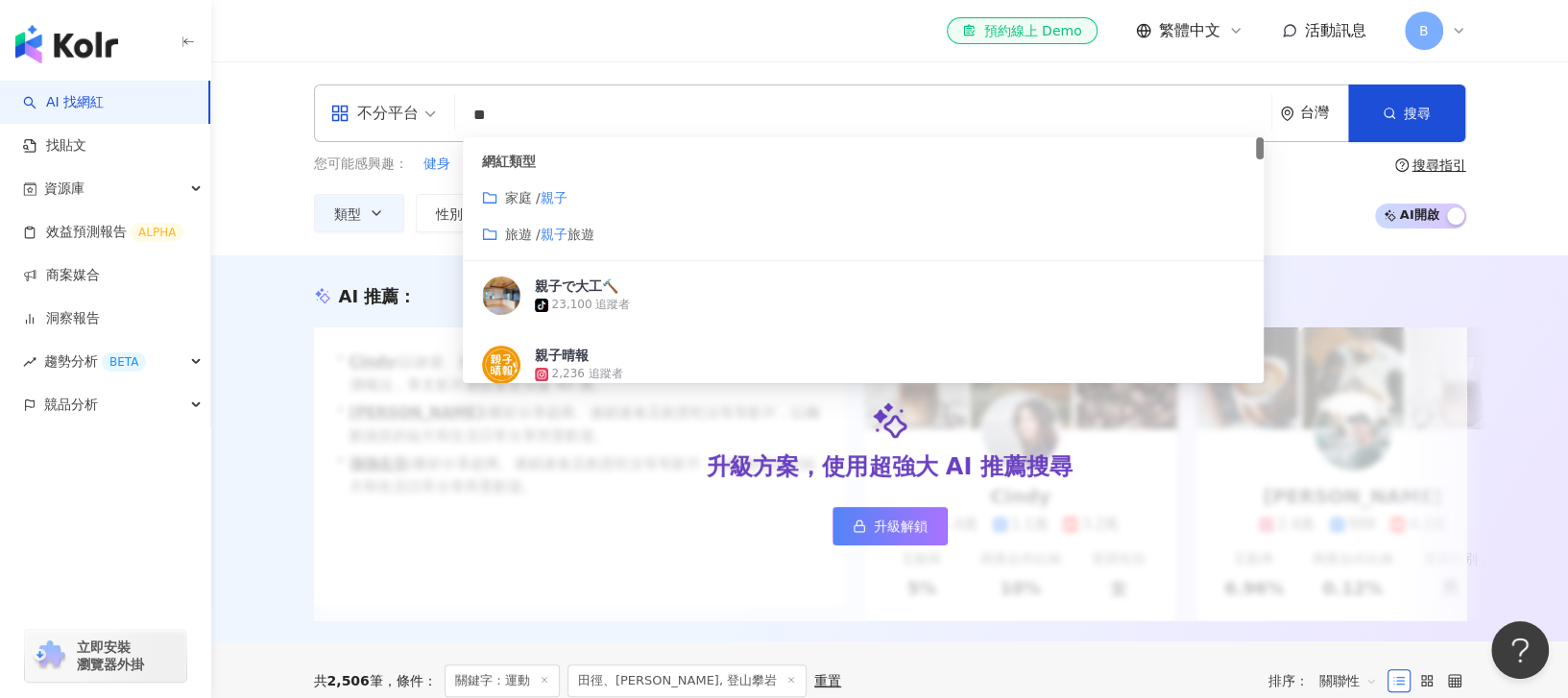
click at [613, 243] on div "旅遊 / 親子 旅遊" at bounding box center [864, 234] width 764 height 21
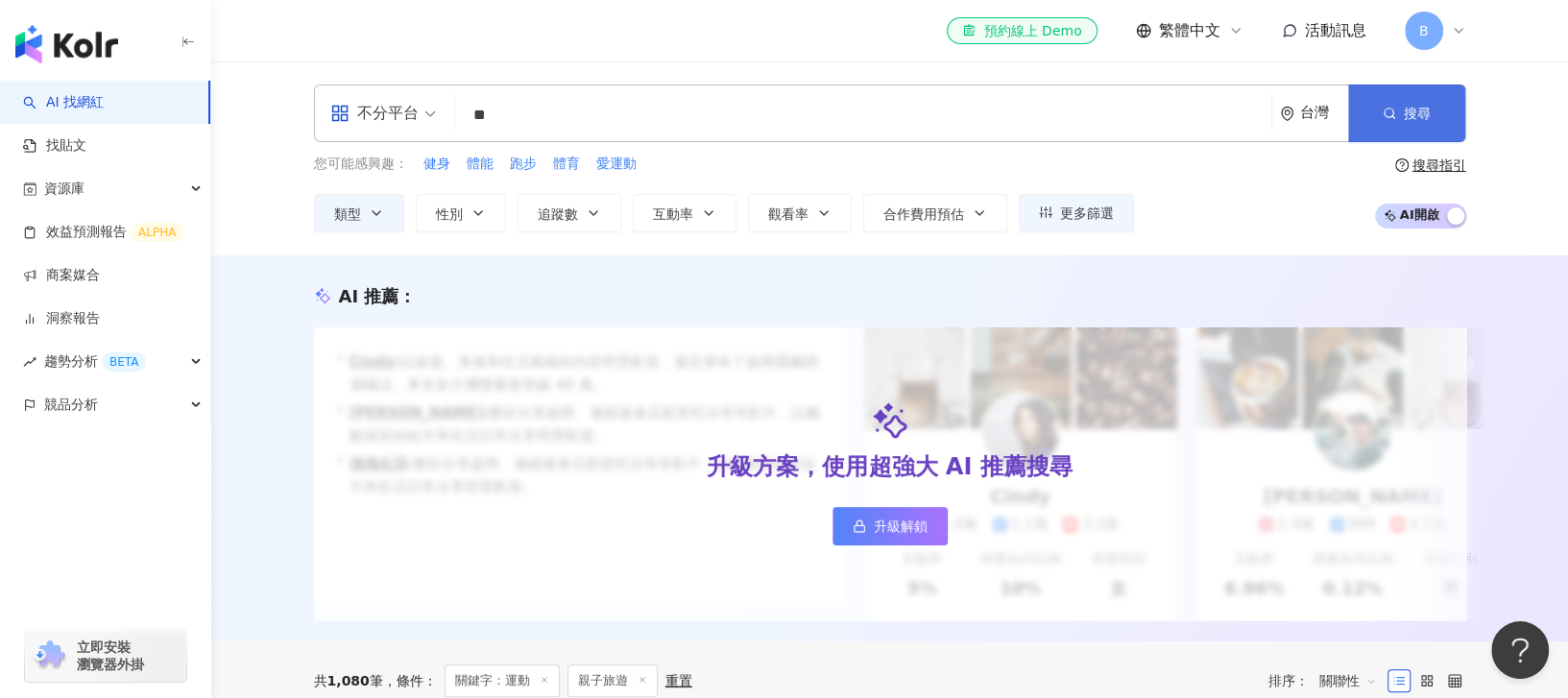
type input "**"
click at [1425, 120] on span "搜尋" at bounding box center [1417, 114] width 27 height 16
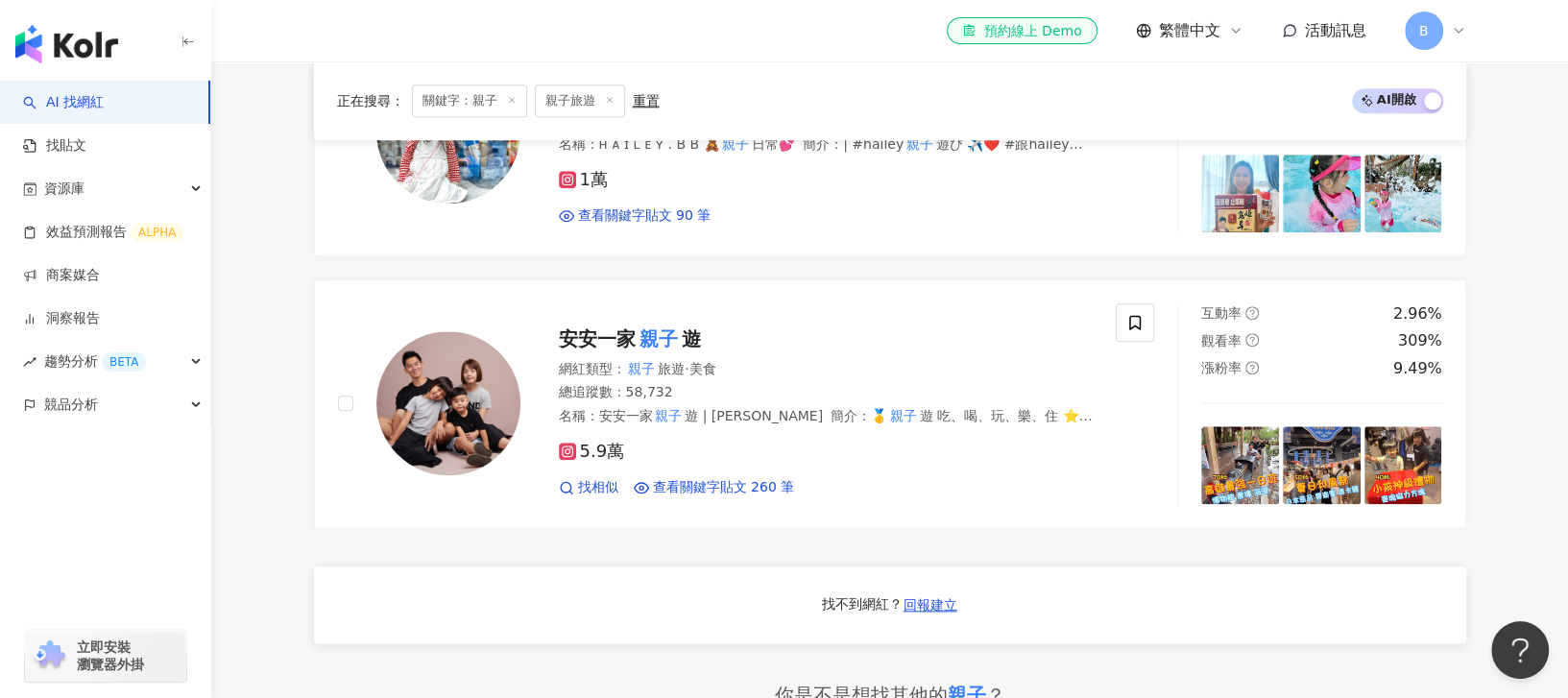
scroll to position [1280, 0]
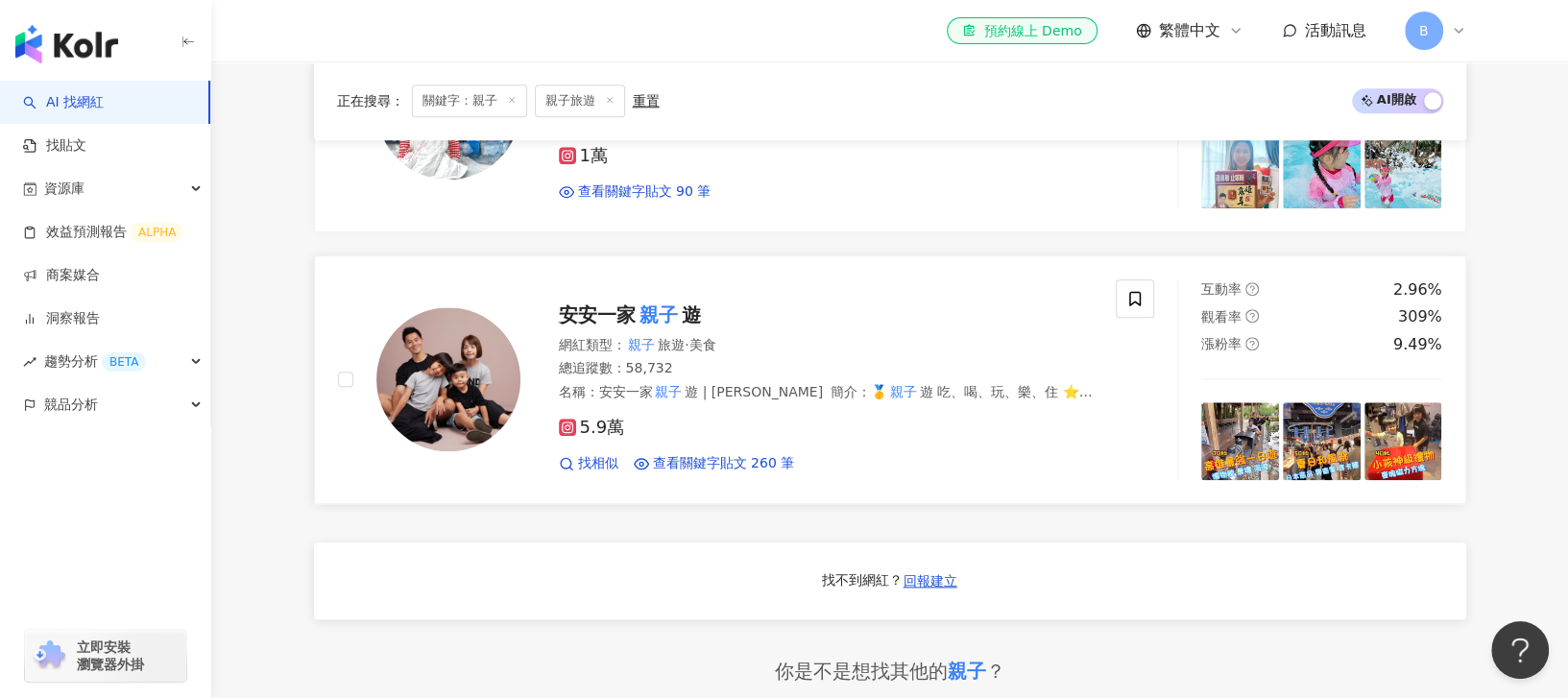
click at [608, 327] on span "安安一家" at bounding box center [597, 315] width 77 height 23
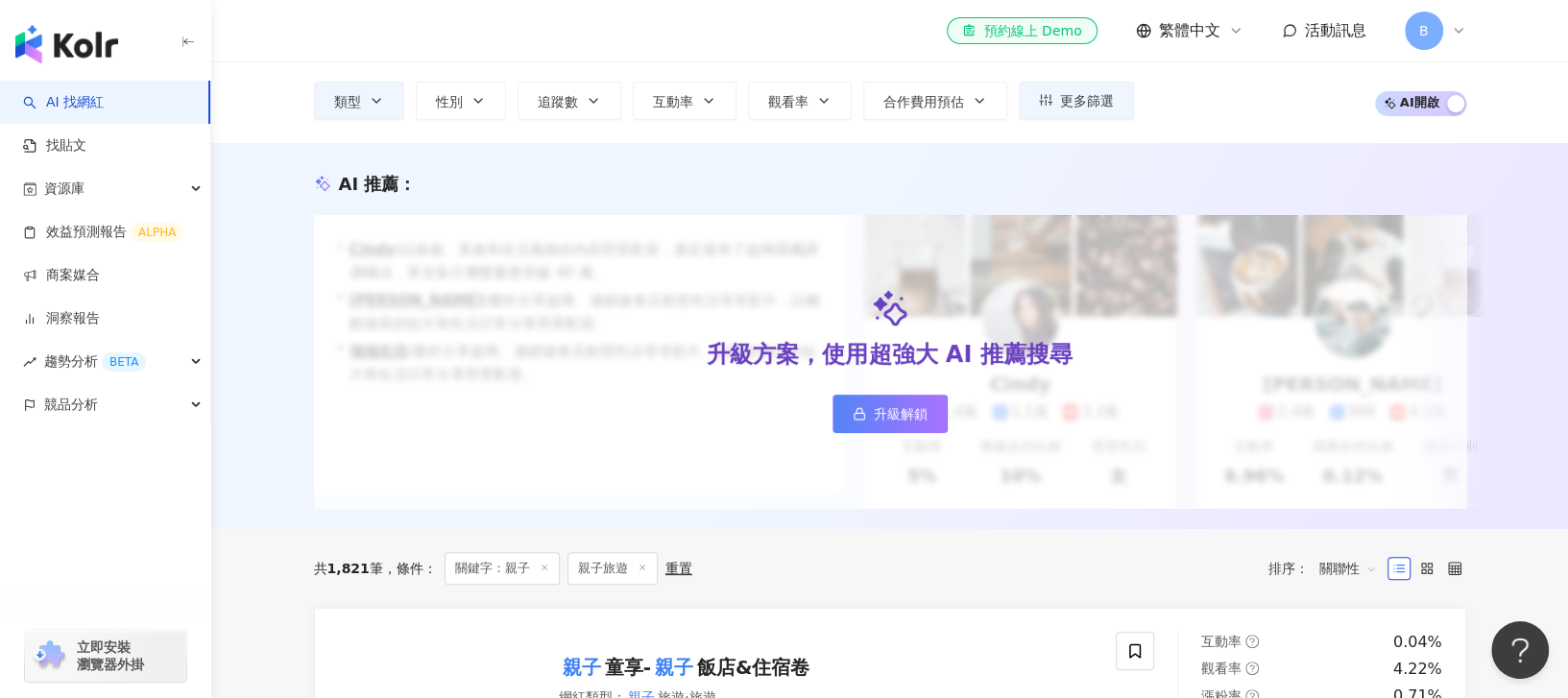
scroll to position [0, 0]
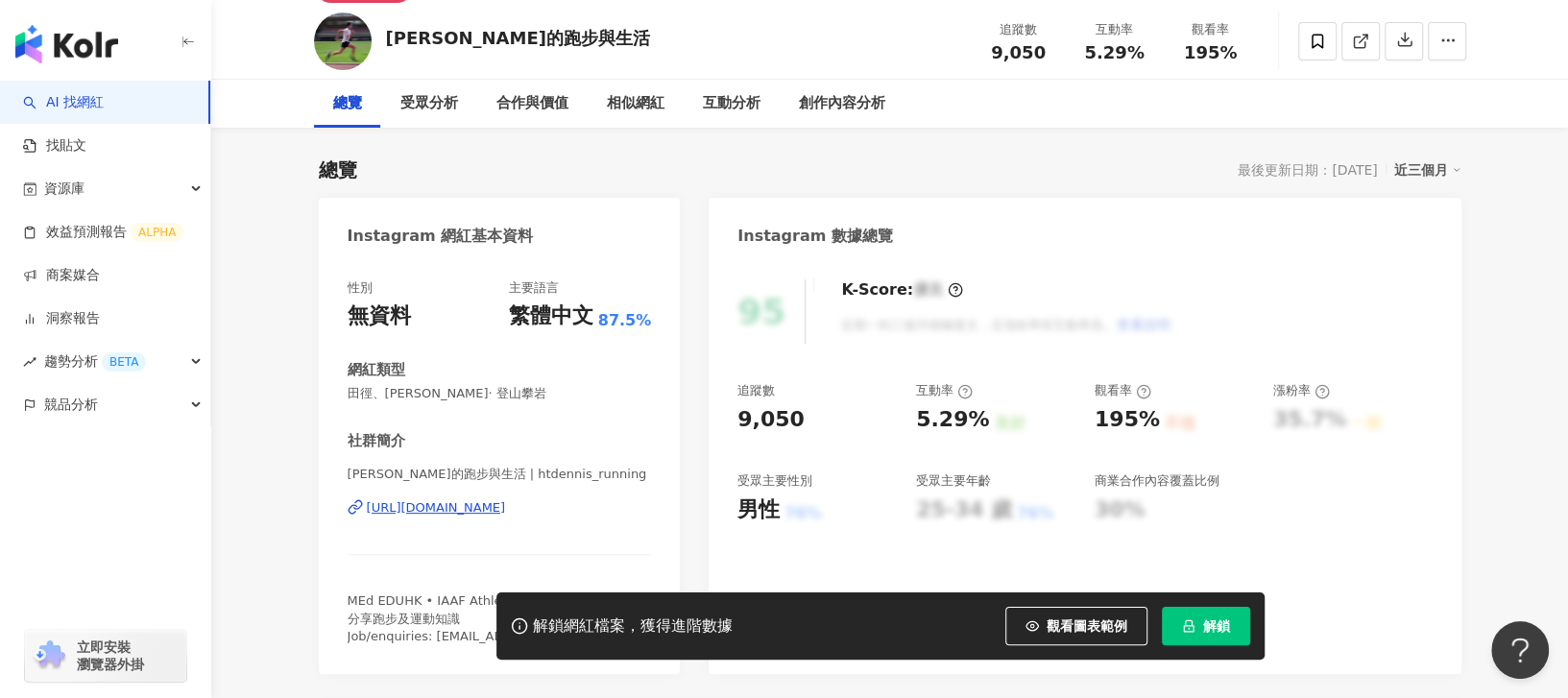
scroll to position [256, 0]
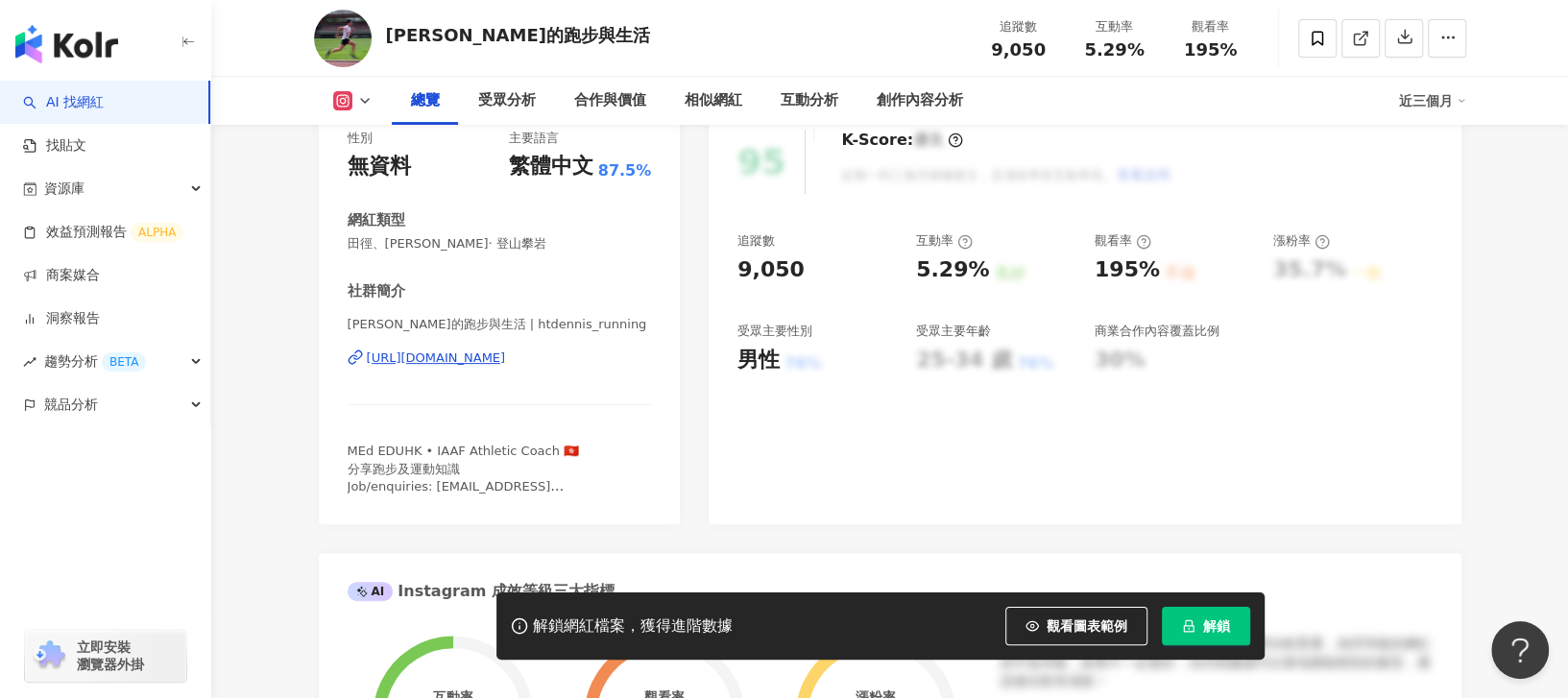
click at [476, 356] on div "https://www.instagram.com/htdennis_running/" at bounding box center [436, 358] width 139 height 18
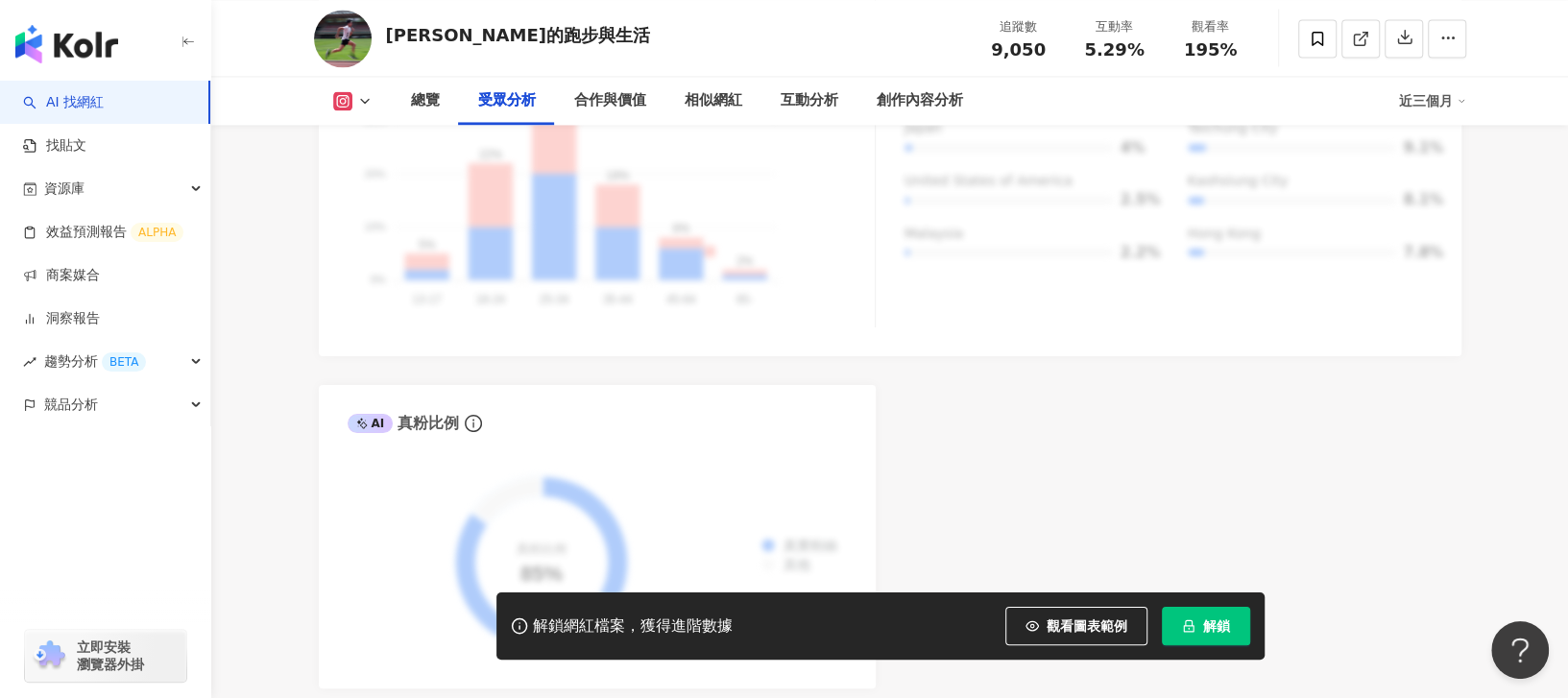
scroll to position [1409, 0]
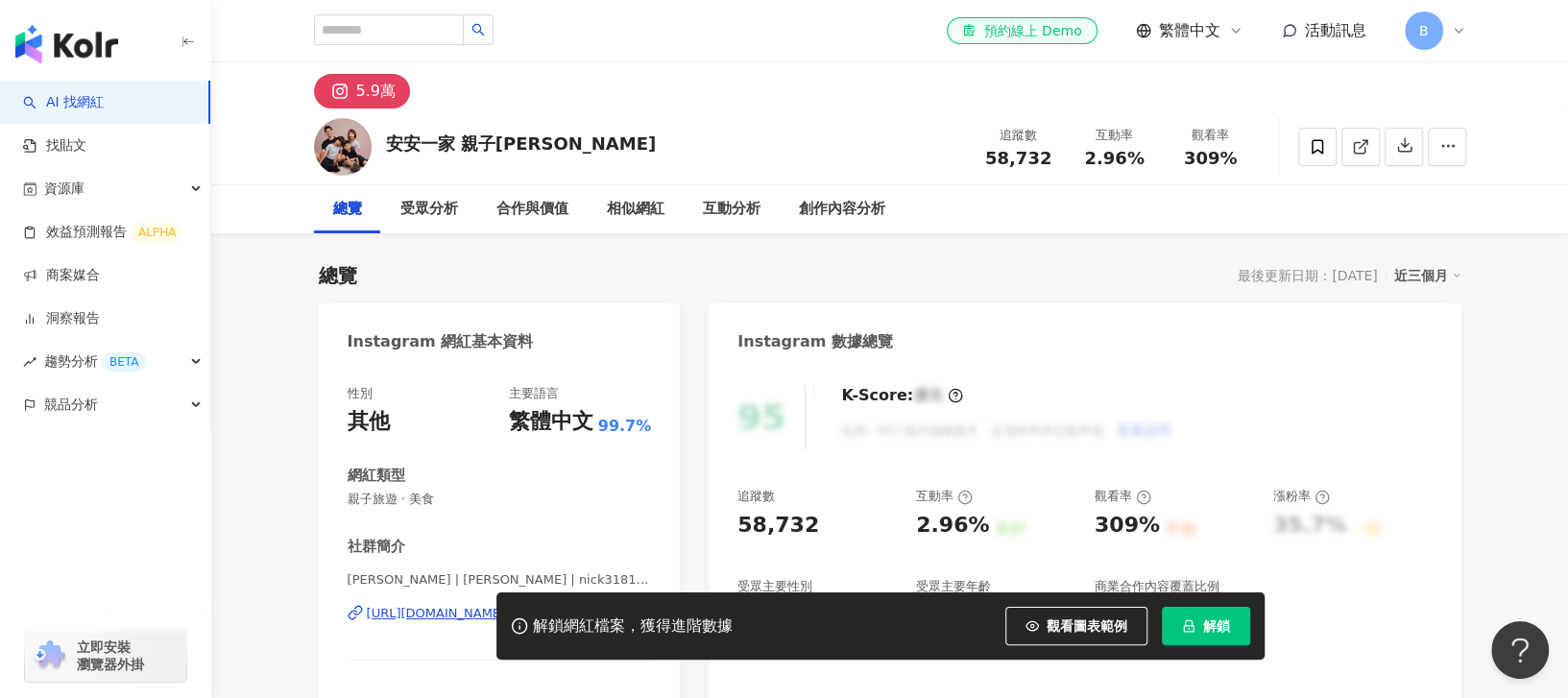
scroll to position [256, 0]
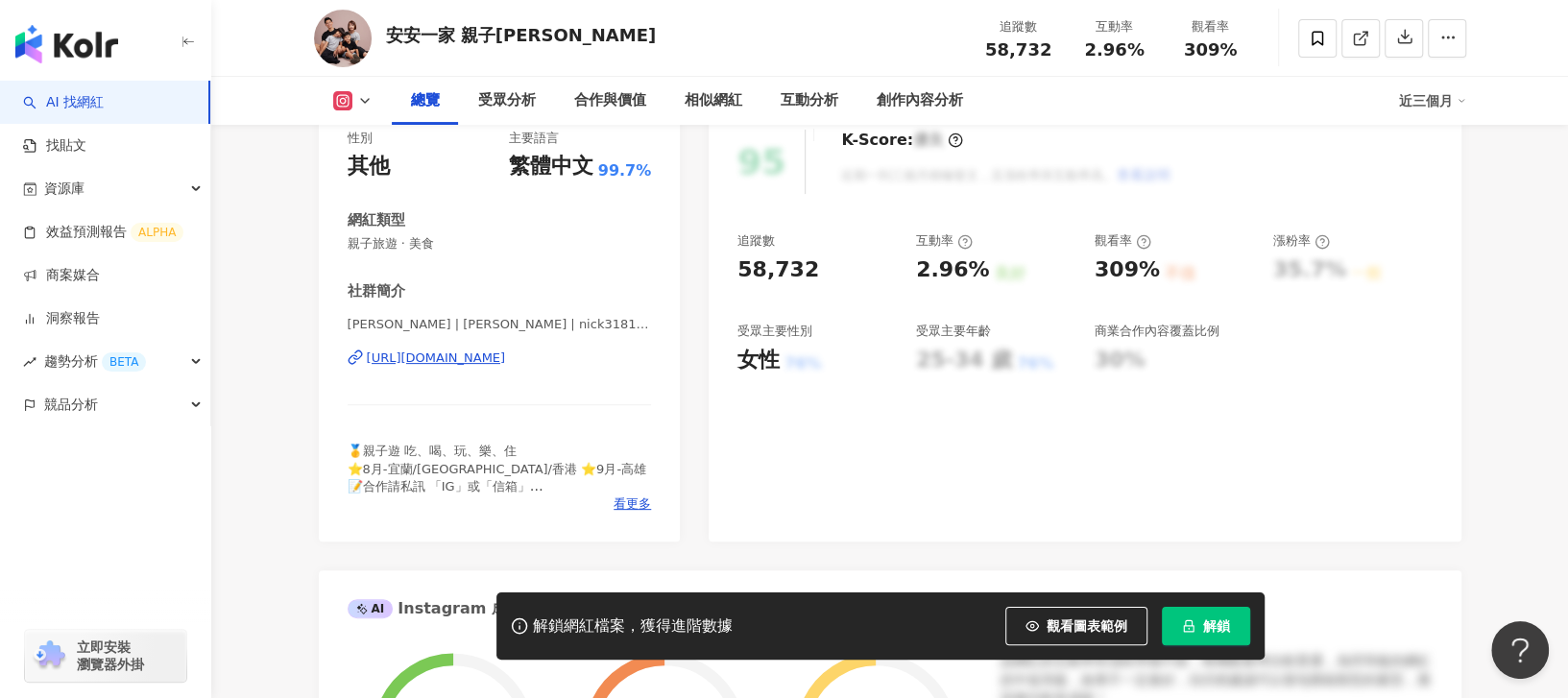
click at [479, 358] on div "[URL][DOMAIN_NAME]" at bounding box center [436, 358] width 139 height 18
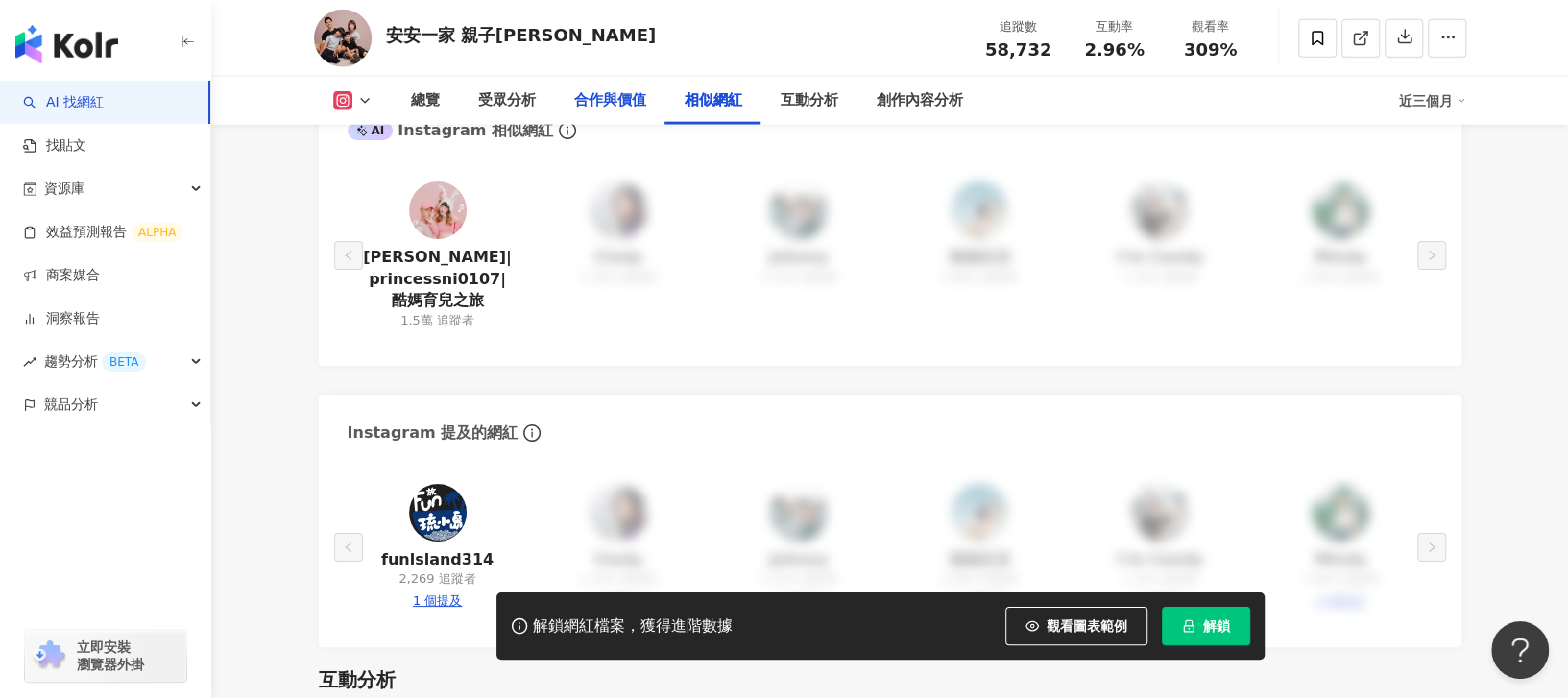
scroll to position [3203, 0]
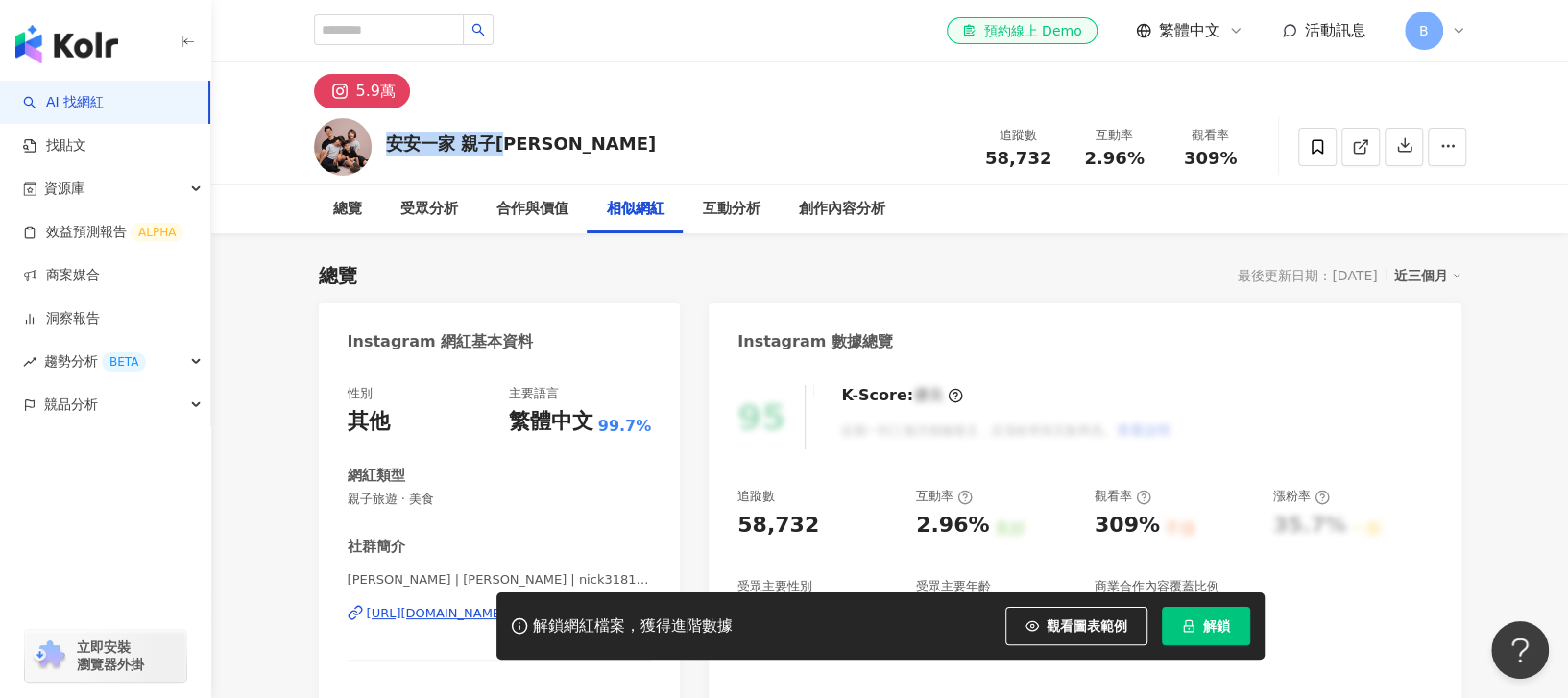
drag, startPoint x: 522, startPoint y: 150, endPoint x: 385, endPoint y: 157, distance: 137.2
click at [385, 157] on div "安安一家 親子遊 追蹤數 58,732 互動率 2.96% 觀看率 309%" at bounding box center [890, 146] width 1230 height 76
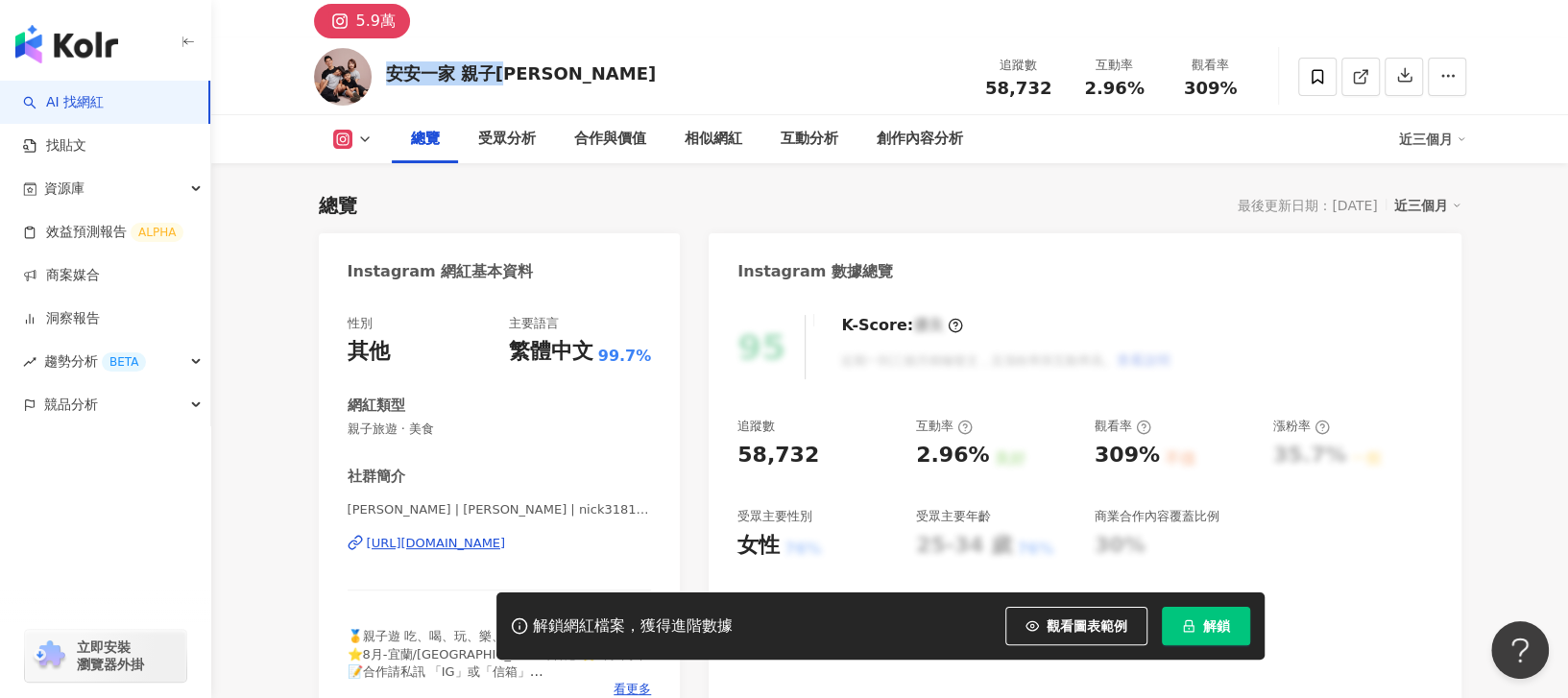
scroll to position [127, 0]
